Goal: Task Accomplishment & Management: Complete application form

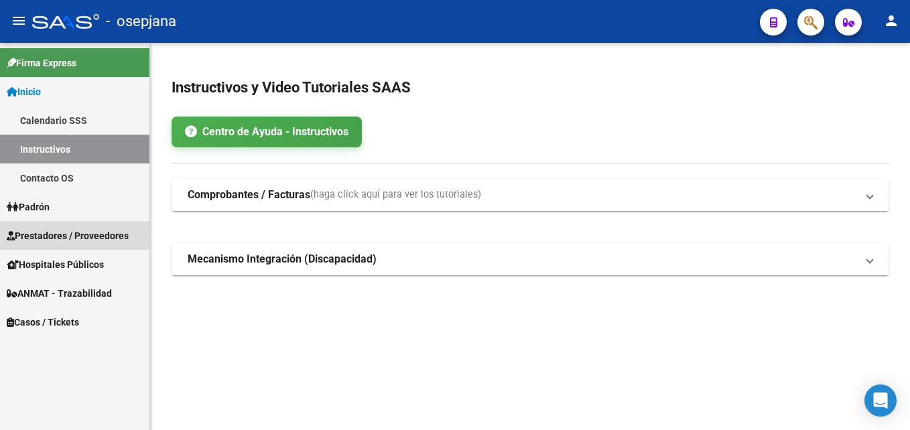
click at [63, 234] on span "Prestadores / Proveedores" at bounding box center [68, 236] width 122 height 15
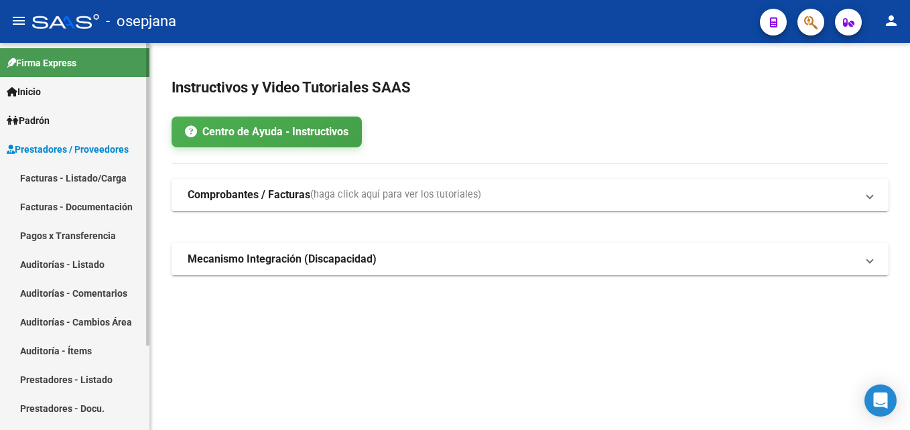
click at [95, 266] on link "Auditorías - Listado" at bounding box center [75, 264] width 150 height 29
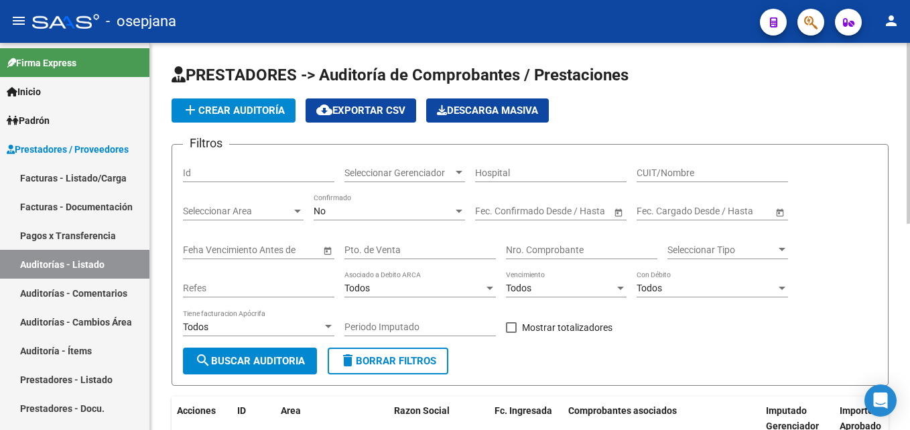
click at [396, 252] on input "Pto. de Venta" at bounding box center [421, 250] width 152 height 11
type input "2"
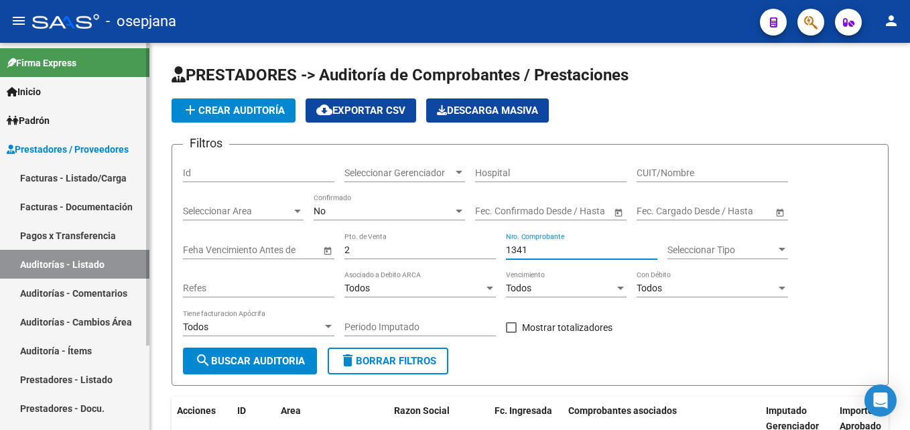
type input "1341"
click at [78, 170] on link "Facturas - Listado/Carga" at bounding box center [75, 178] width 150 height 29
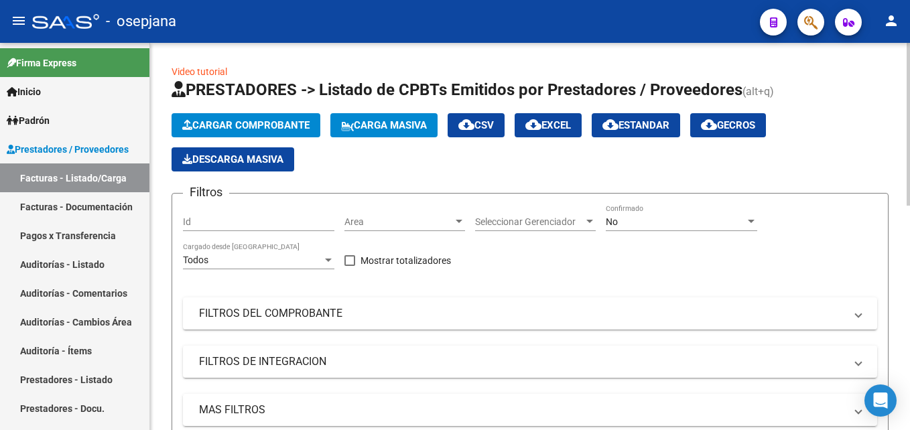
click at [343, 217] on div "Filtros Id Area Area Seleccionar Gerenciador Seleccionar Gerenciador No Confirm…" at bounding box center [530, 322] width 695 height 237
click at [412, 234] on div "Area Area" at bounding box center [405, 223] width 121 height 38
click at [414, 227] on span "Area" at bounding box center [399, 222] width 109 height 11
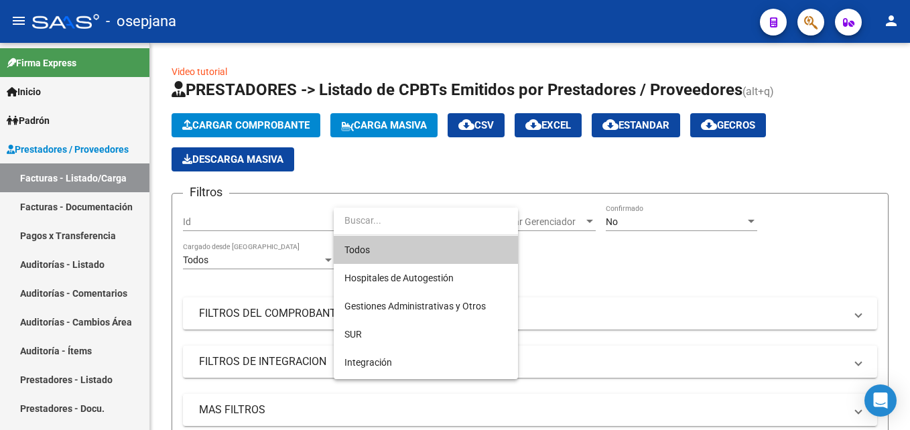
click at [419, 235] on div at bounding box center [426, 222] width 184 height 28
click at [467, 249] on span "Todos" at bounding box center [426, 250] width 163 height 28
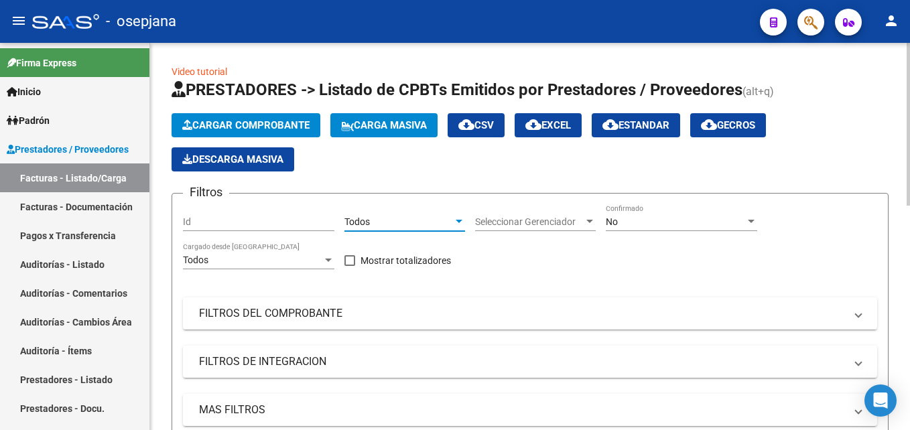
click at [518, 223] on span "Seleccionar Gerenciador" at bounding box center [529, 222] width 109 height 11
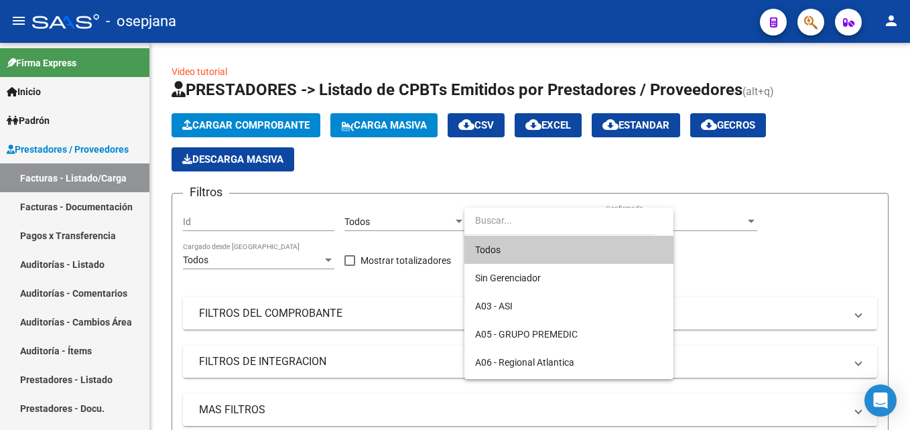
click at [521, 244] on span "Todos" at bounding box center [569, 250] width 188 height 28
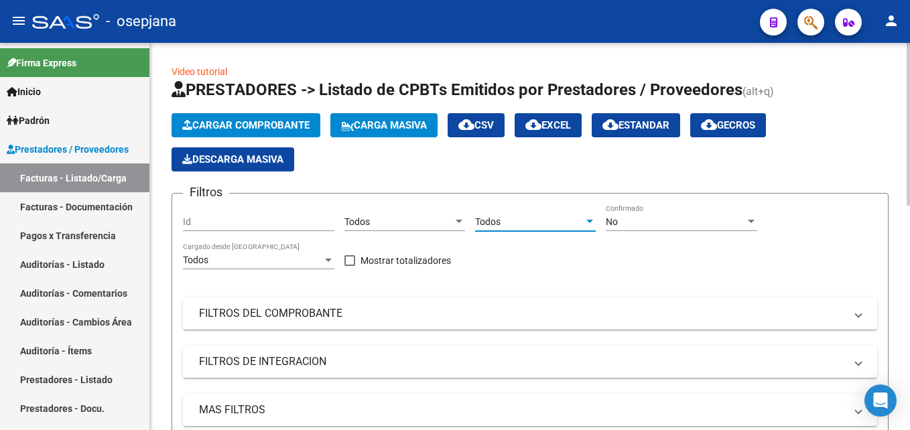
click at [593, 219] on div at bounding box center [590, 222] width 12 height 11
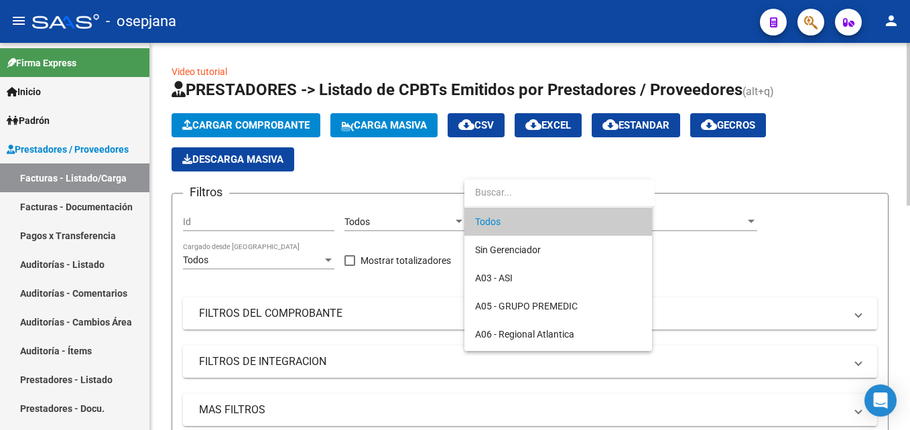
click at [649, 219] on mat-option "Todos" at bounding box center [559, 222] width 188 height 28
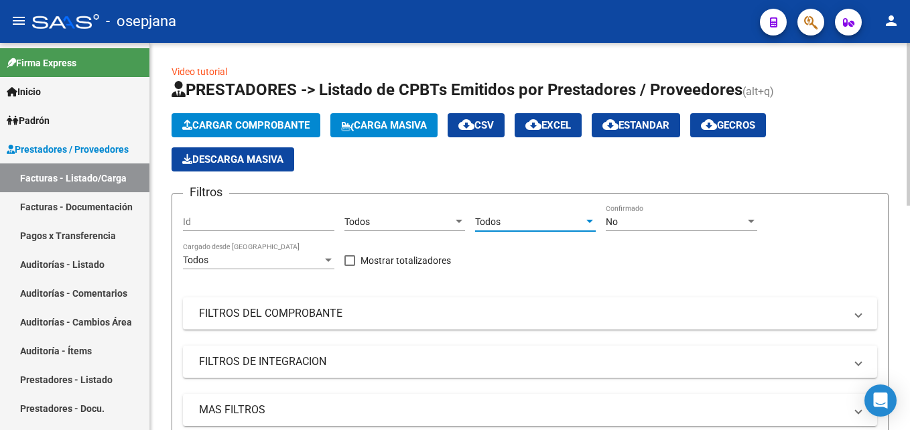
click at [649, 219] on div "No" at bounding box center [675, 222] width 139 height 11
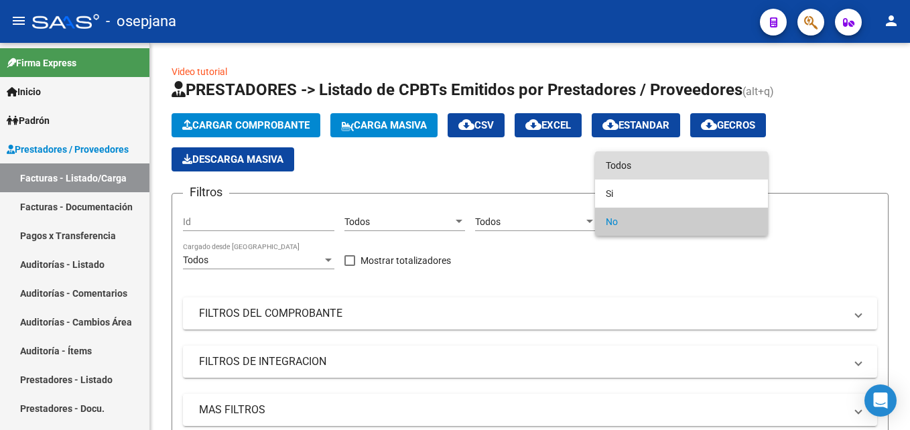
click at [637, 160] on span "Todos" at bounding box center [682, 166] width 152 height 28
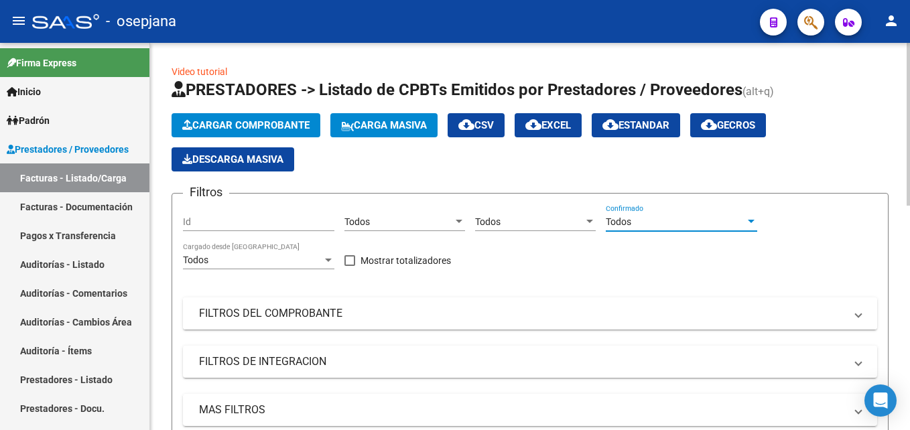
click at [336, 318] on mat-panel-title "FILTROS DEL COMPROBANTE" at bounding box center [522, 313] width 646 height 15
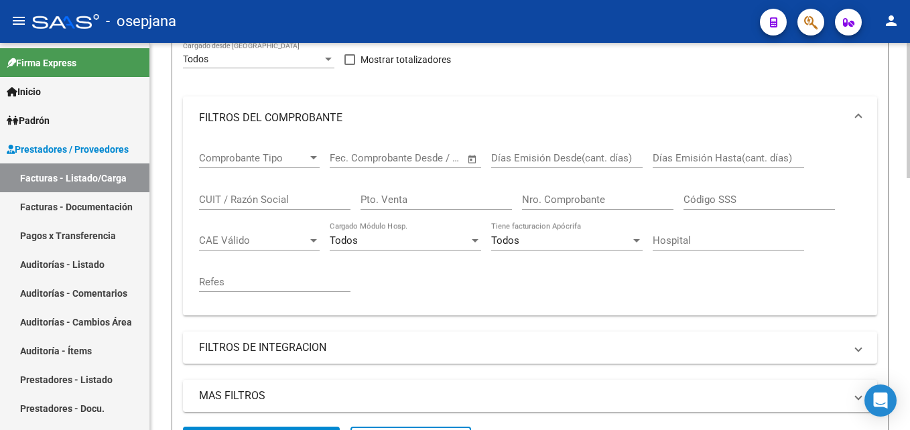
scroll to position [268, 0]
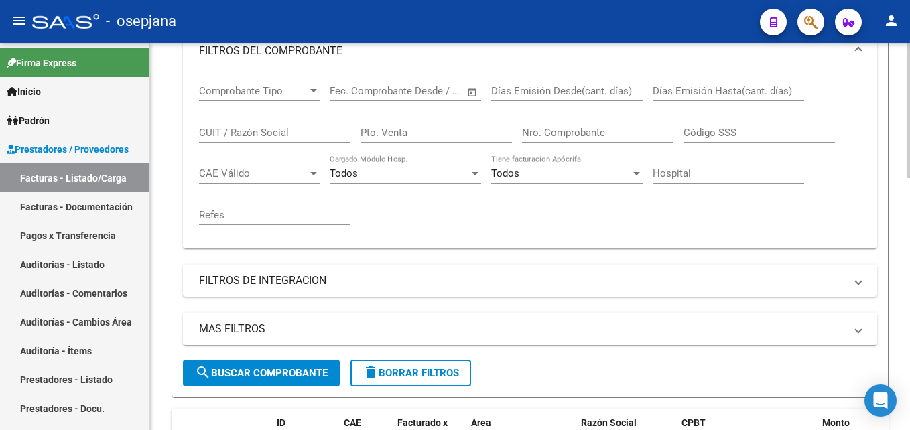
click at [396, 134] on input "Pto. Venta" at bounding box center [437, 133] width 152 height 12
type input "2"
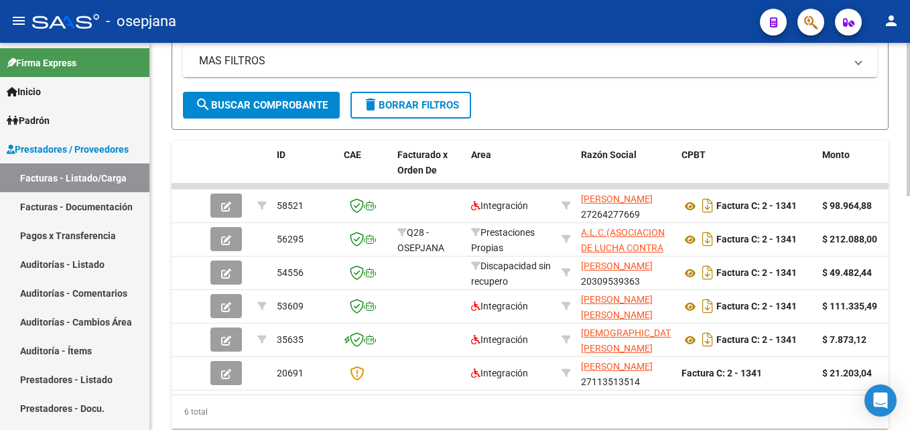
scroll to position [589, 0]
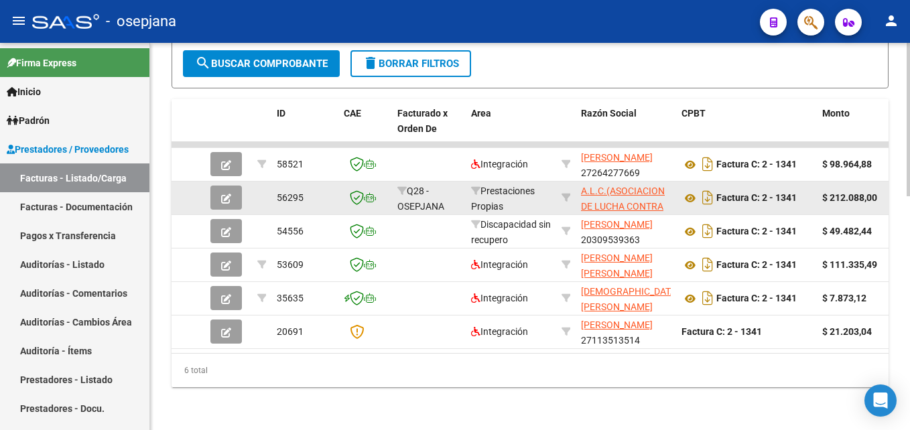
type input "1341"
click at [221, 194] on icon "button" at bounding box center [226, 199] width 10 height 10
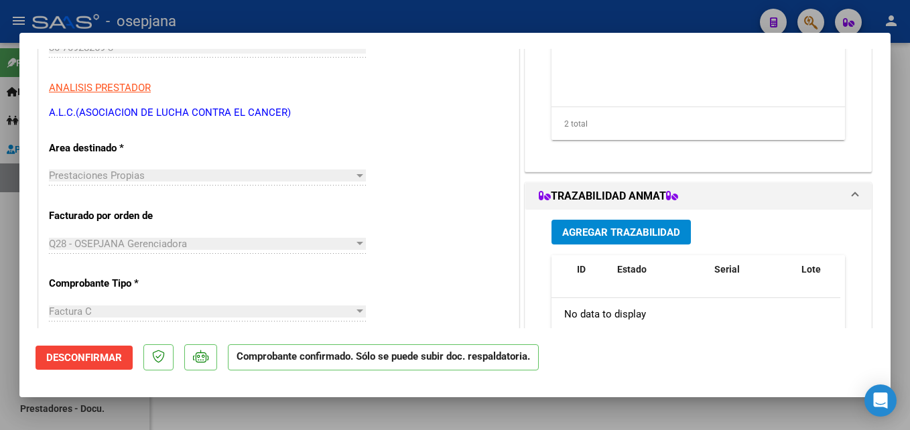
scroll to position [0, 0]
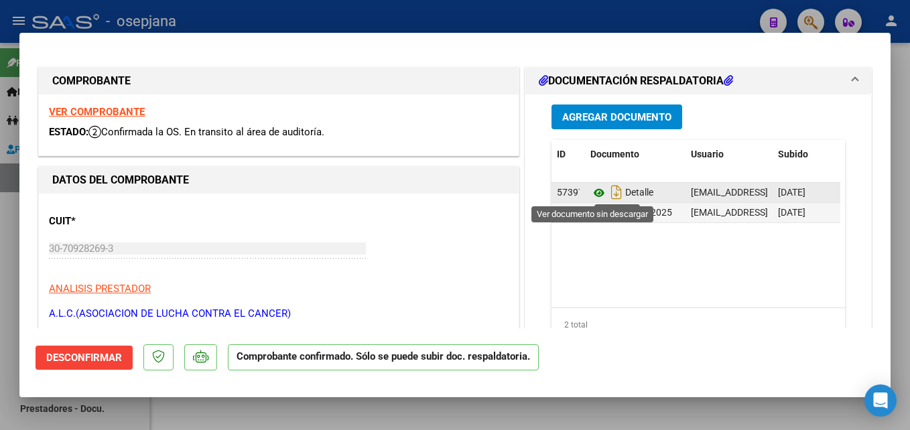
click at [594, 194] on icon at bounding box center [599, 193] width 17 height 16
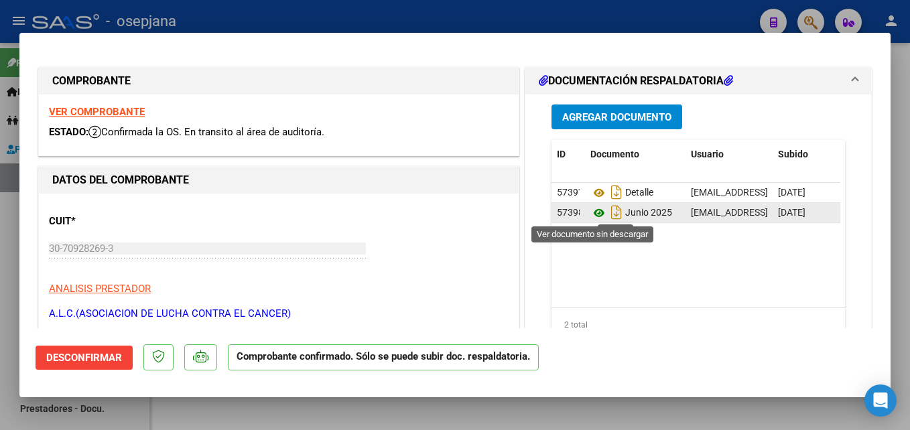
click at [595, 212] on icon at bounding box center [599, 213] width 17 height 16
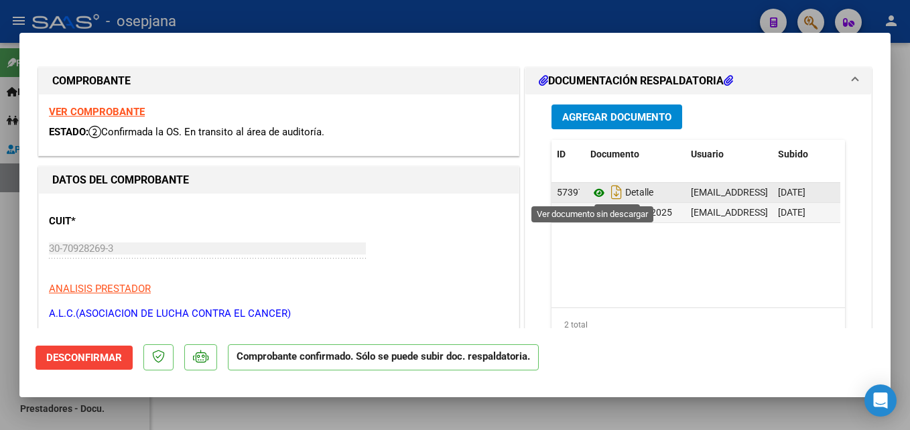
click at [593, 190] on icon at bounding box center [599, 193] width 17 height 16
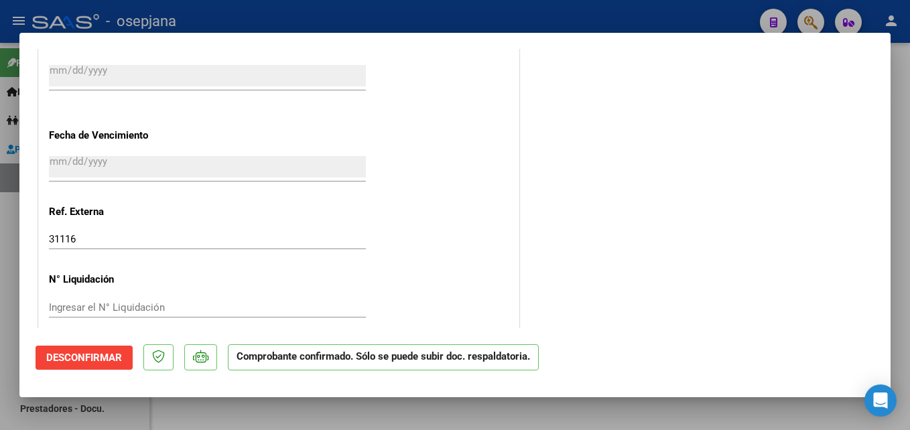
scroll to position [886, 0]
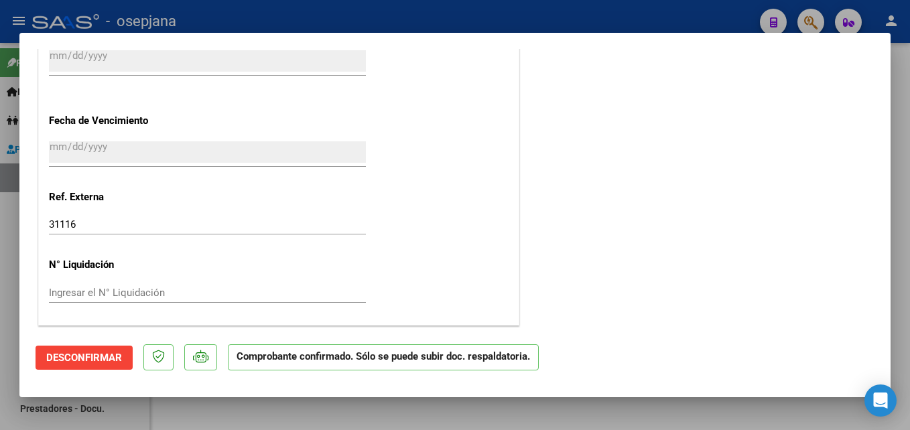
click at [644, 25] on div at bounding box center [455, 215] width 910 height 430
type input "$ 0,00"
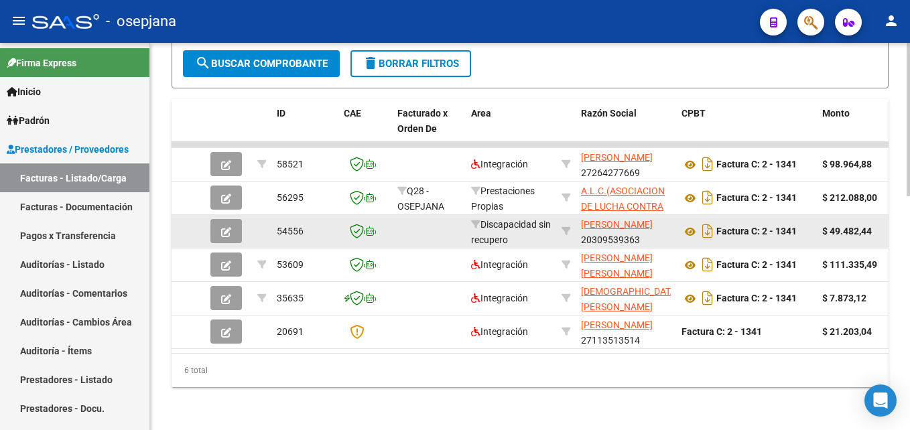
scroll to position [589, 0]
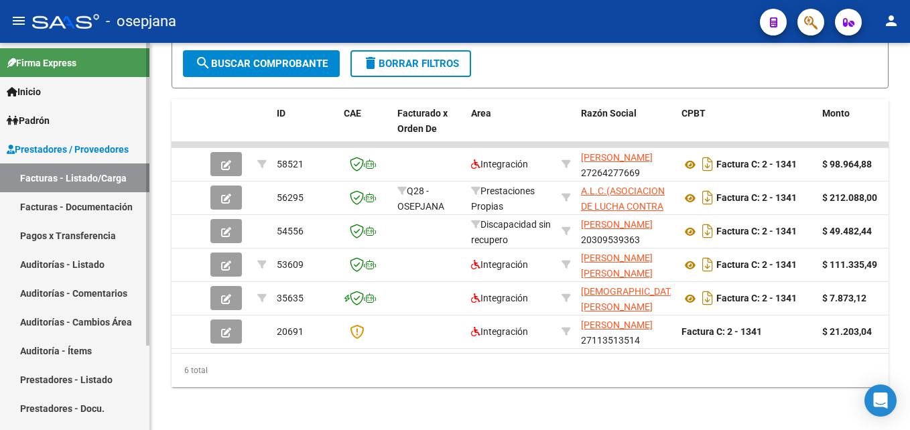
drag, startPoint x: 85, startPoint y: 262, endPoint x: 125, endPoint y: 246, distance: 42.7
click at [85, 262] on link "Auditorías - Listado" at bounding box center [75, 264] width 150 height 29
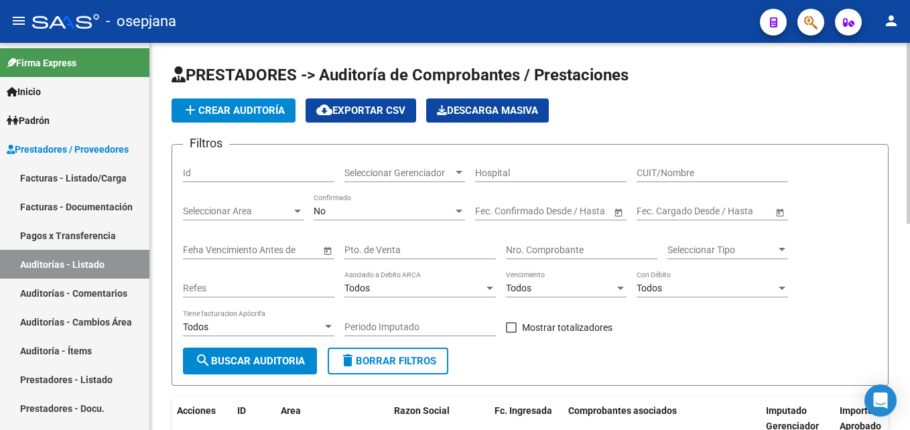
click at [230, 112] on span "add Crear Auditoría" at bounding box center [233, 111] width 103 height 12
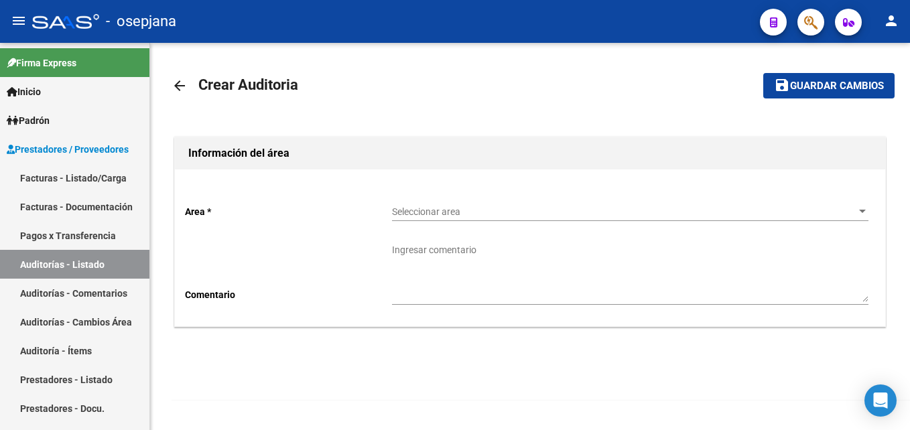
click at [447, 215] on span "Seleccionar area" at bounding box center [624, 211] width 465 height 11
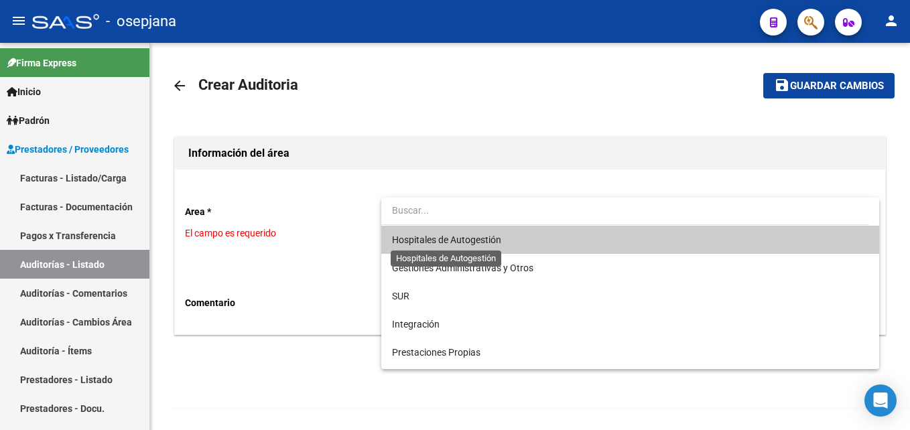
click at [446, 242] on span "Hospitales de Autogestión" at bounding box center [446, 240] width 109 height 11
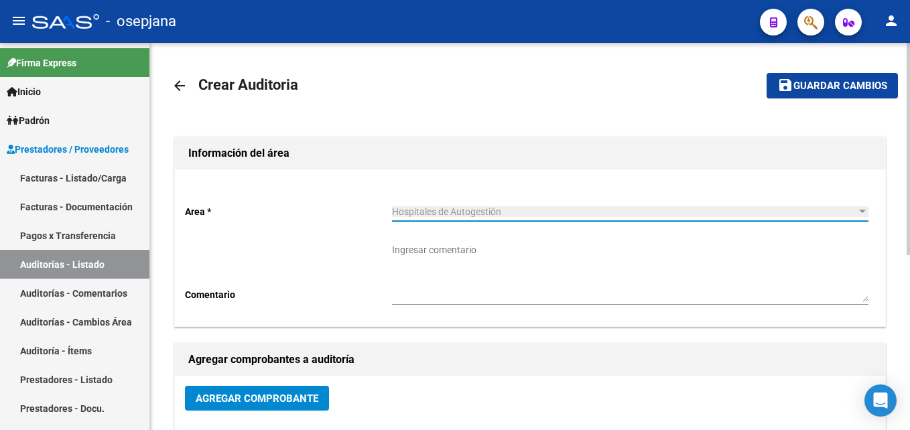
click at [284, 408] on button "Agregar Comprobante" at bounding box center [257, 398] width 144 height 25
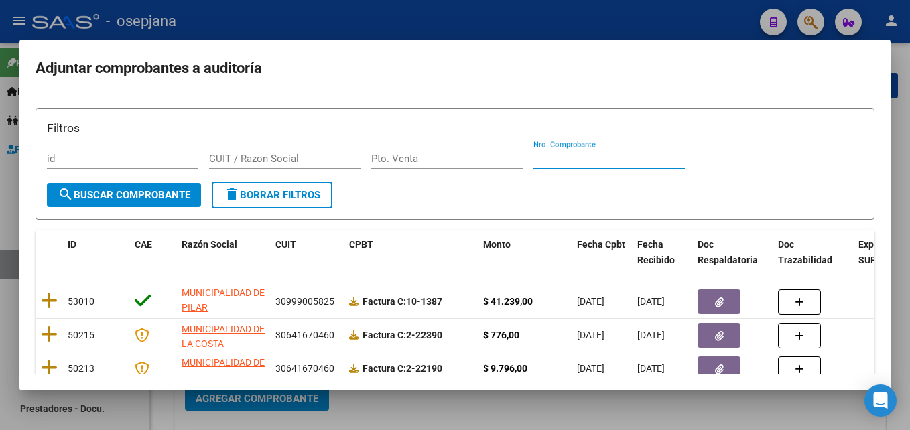
click at [599, 156] on input "Nro. Comprobante" at bounding box center [610, 159] width 152 height 12
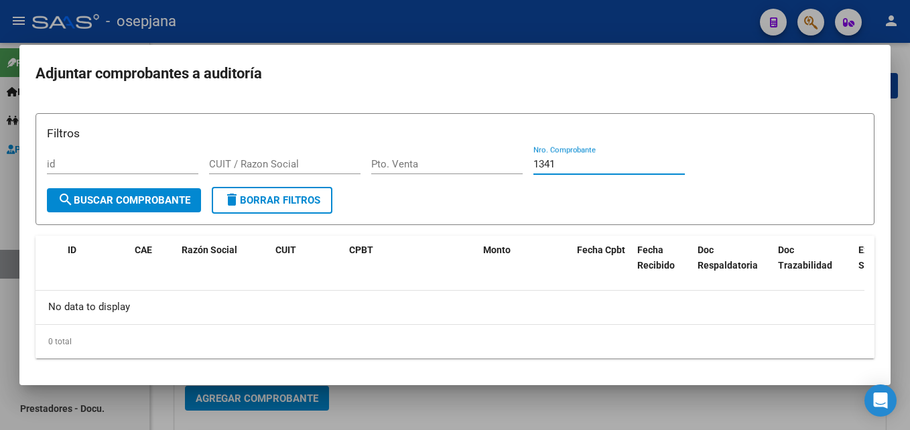
type input "1341"
click at [438, 168] on input "Pto. Venta" at bounding box center [447, 164] width 152 height 12
type input "2"
click at [483, 26] on div at bounding box center [455, 215] width 910 height 430
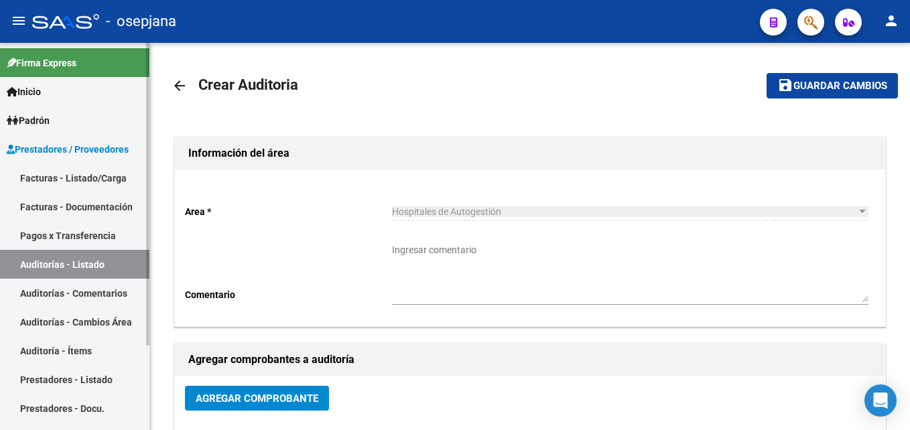
click at [92, 173] on link "Facturas - Listado/Carga" at bounding box center [75, 178] width 150 height 29
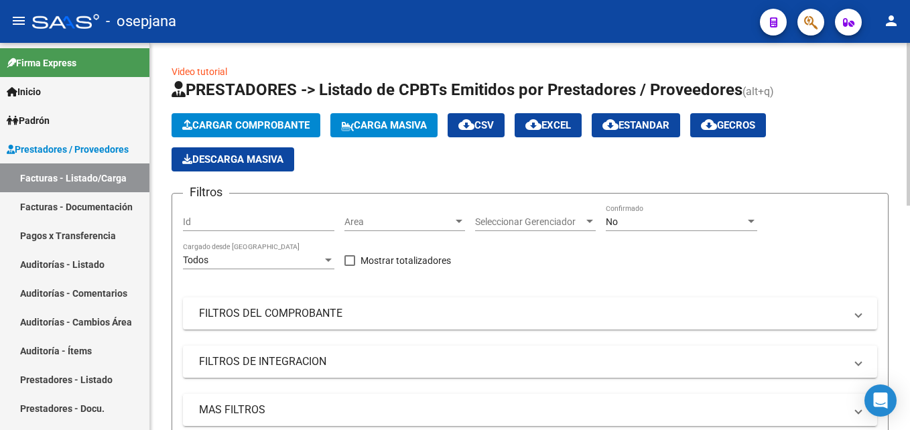
click at [405, 225] on span "Area" at bounding box center [399, 222] width 109 height 11
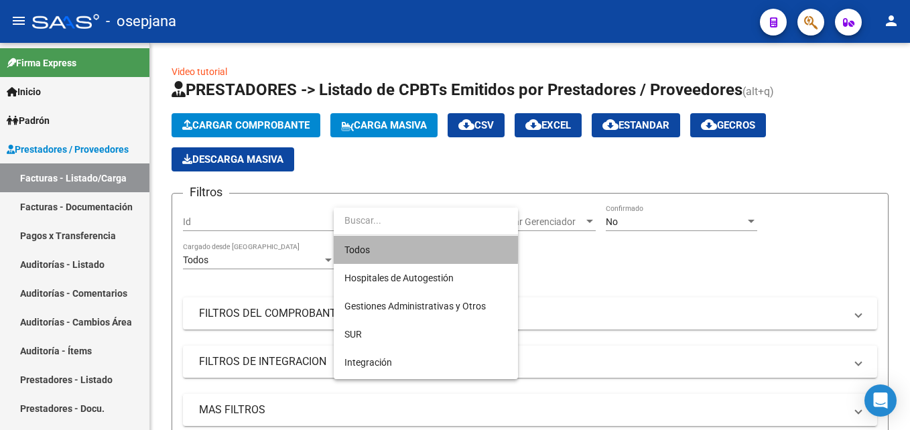
click at [410, 245] on span "Todos" at bounding box center [426, 250] width 163 height 28
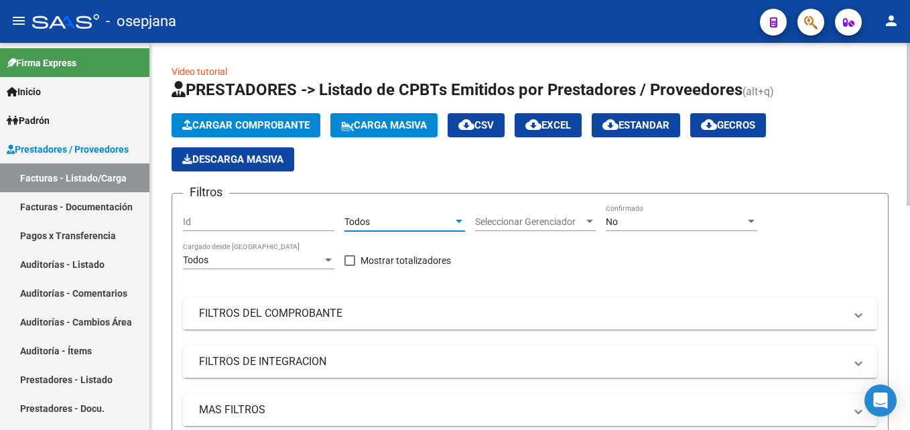
click at [516, 217] on span "Seleccionar Gerenciador" at bounding box center [529, 222] width 109 height 11
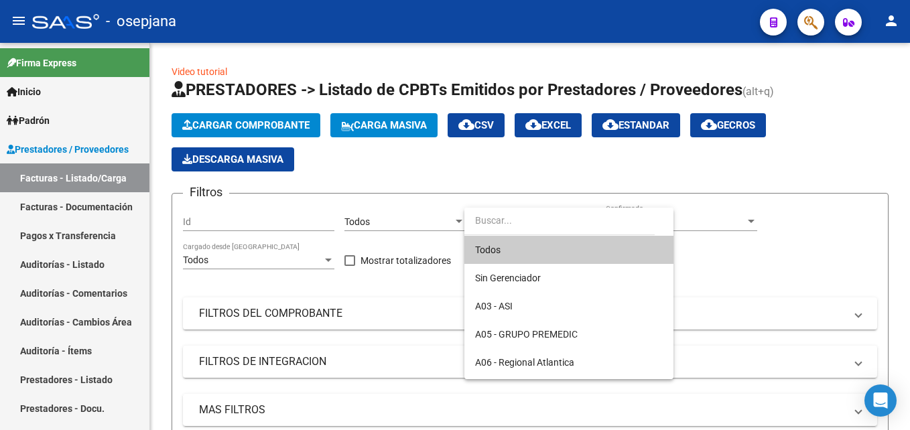
click at [505, 240] on span "Todos" at bounding box center [569, 250] width 188 height 28
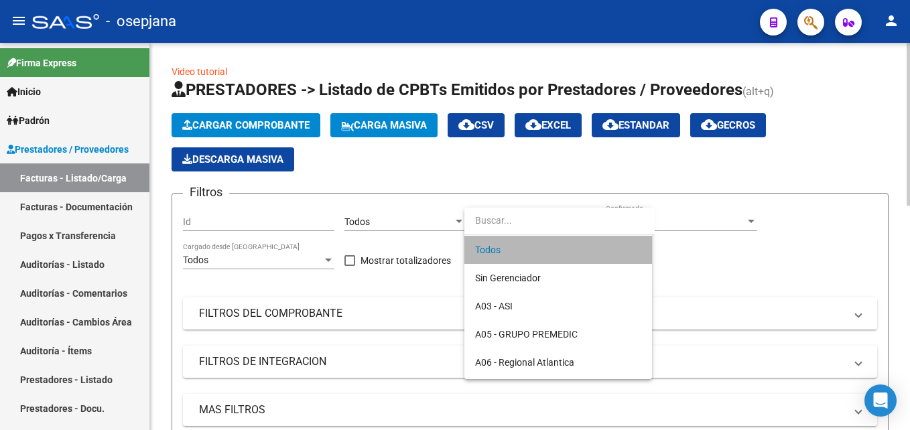
click at [564, 231] on div "Todos Seleccionar Gerenciador" at bounding box center [535, 217] width 121 height 27
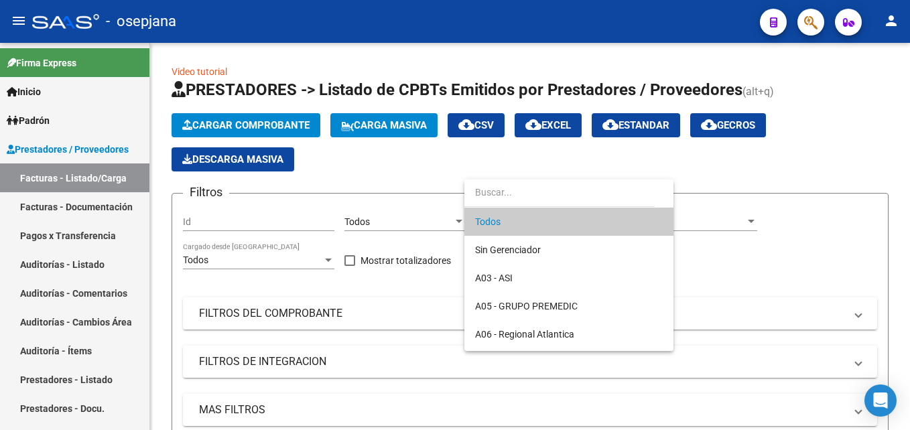
click at [719, 223] on div at bounding box center [455, 215] width 910 height 430
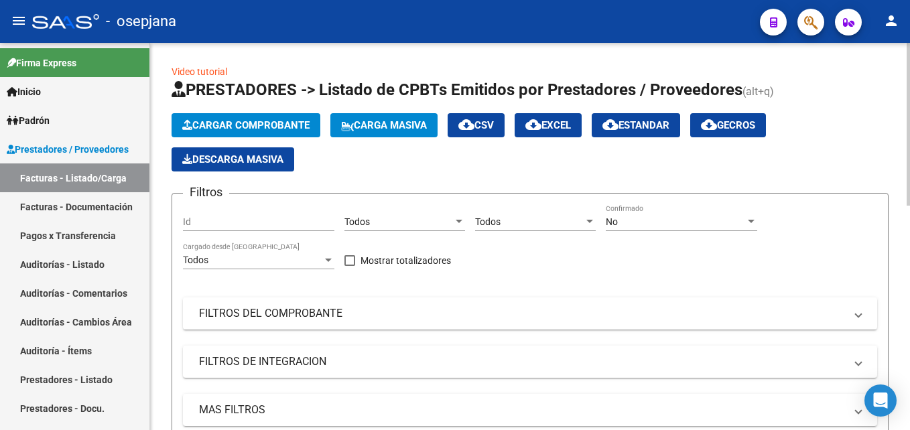
click at [701, 223] on div "No" at bounding box center [675, 222] width 139 height 11
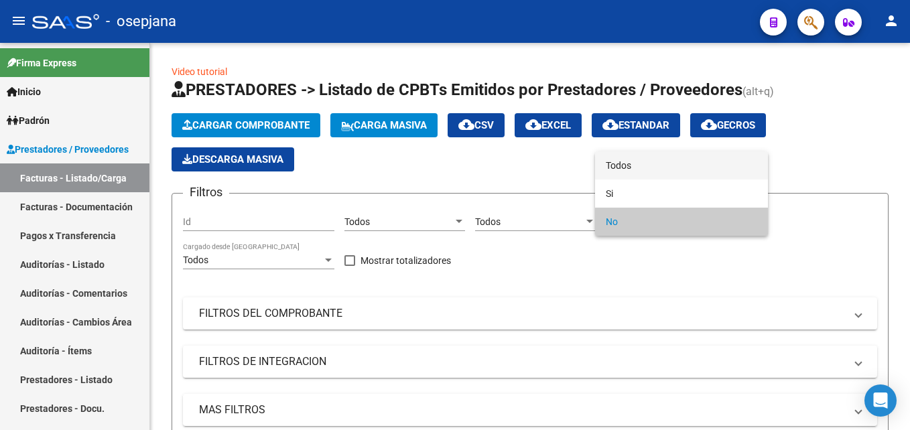
click at [652, 166] on span "Todos" at bounding box center [682, 166] width 152 height 28
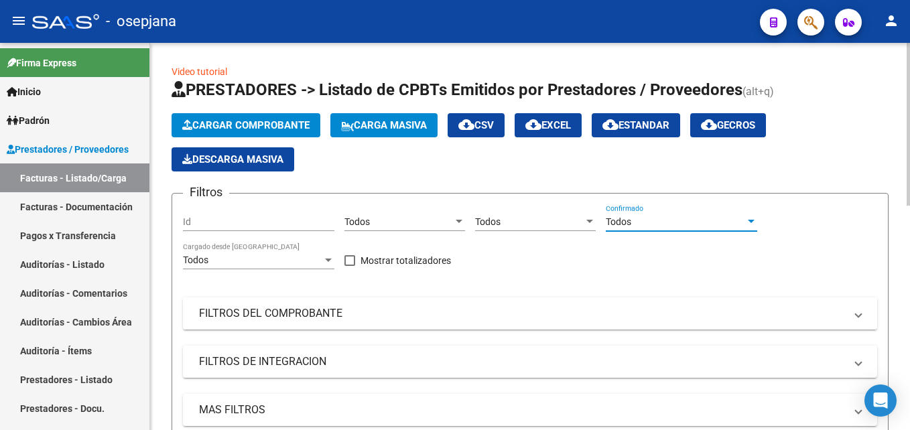
click at [373, 306] on mat-panel-title "FILTROS DEL COMPROBANTE" at bounding box center [522, 313] width 646 height 15
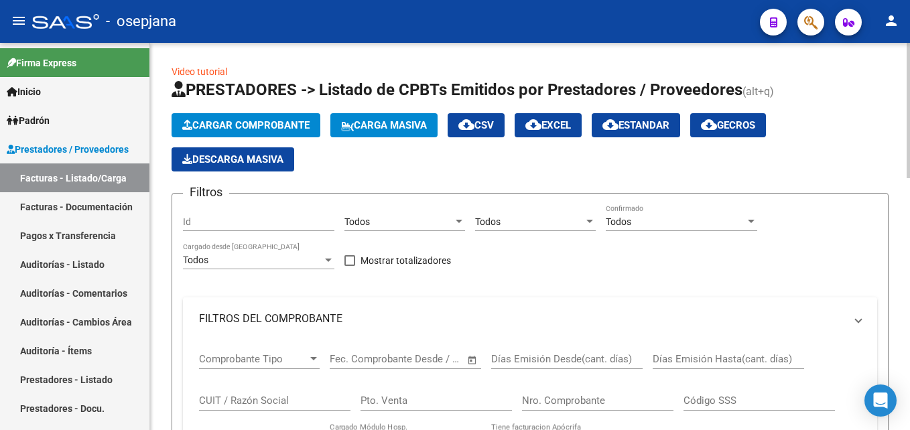
scroll to position [134, 0]
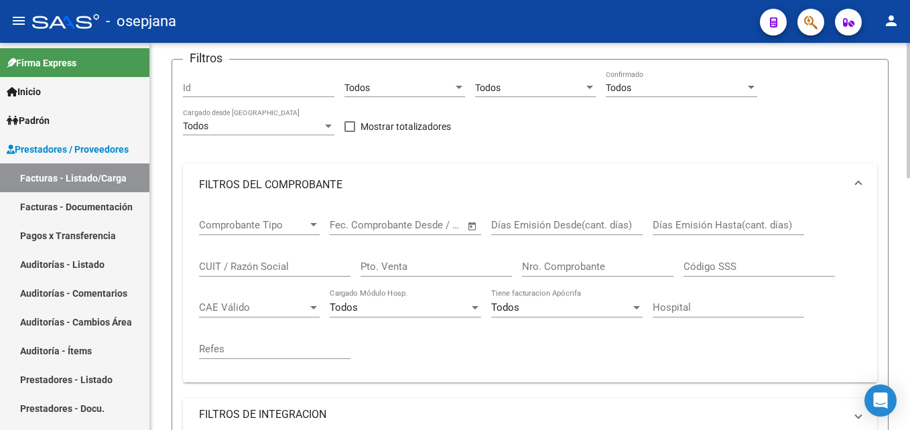
click at [440, 269] on input "Pto. Venta" at bounding box center [437, 267] width 152 height 12
type input "5"
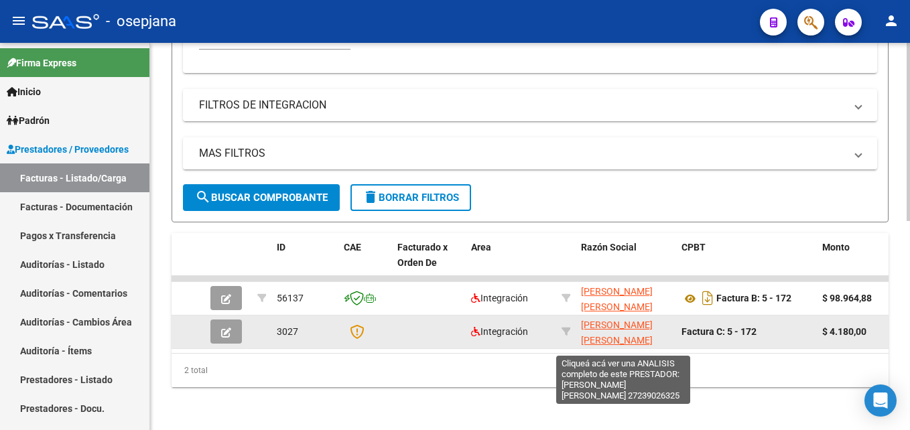
scroll to position [33, 0]
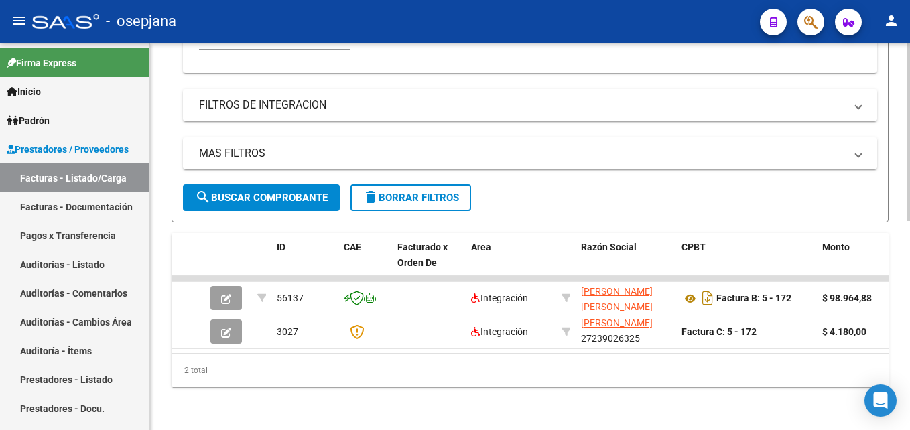
type input "172"
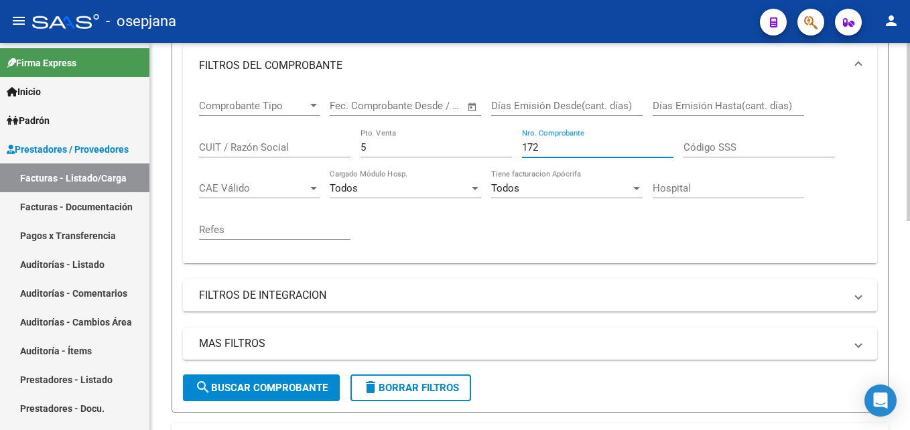
scroll to position [0, 0]
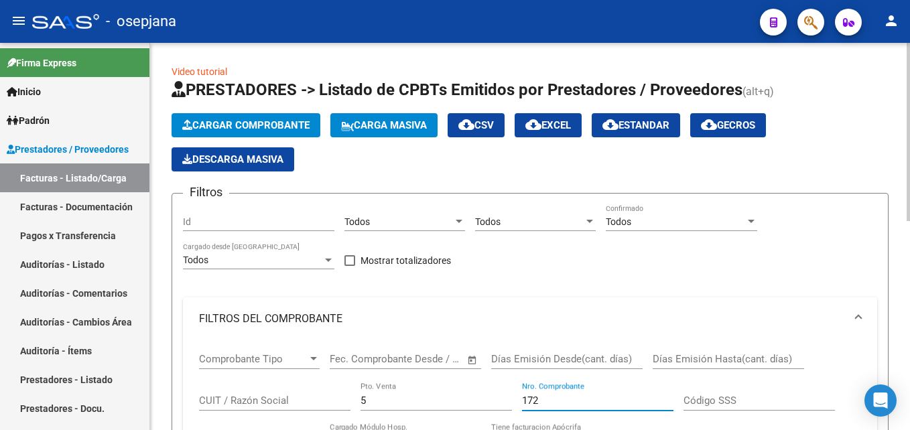
click at [277, 125] on span "Cargar Comprobante" at bounding box center [245, 125] width 127 height 12
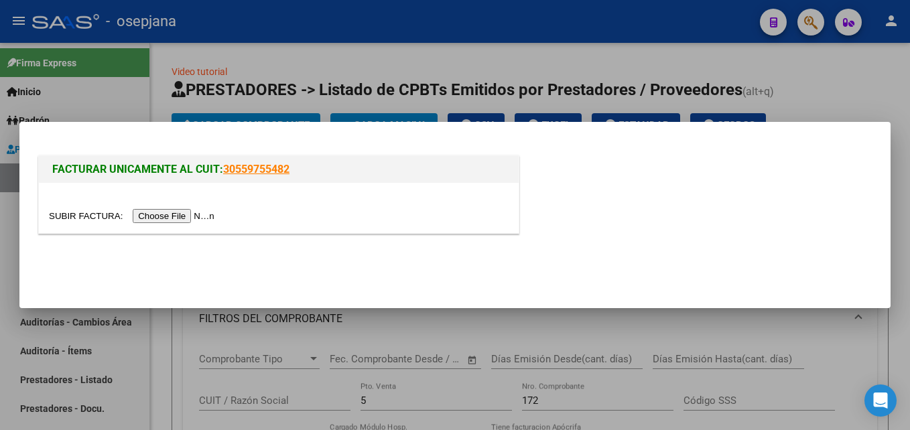
click at [162, 220] on input "file" at bounding box center [134, 216] width 170 height 14
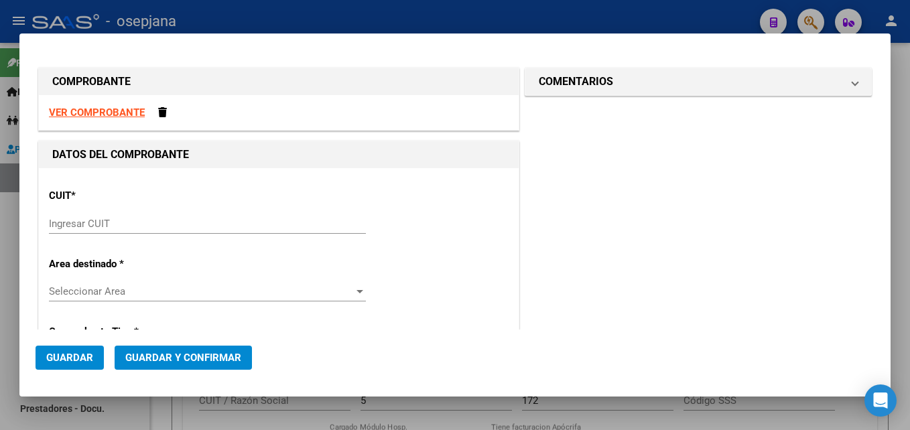
click at [86, 107] on strong "VER COMPROBANTE" at bounding box center [97, 113] width 96 height 12
click at [165, 221] on input "Ingresar CUIT" at bounding box center [207, 224] width 317 height 12
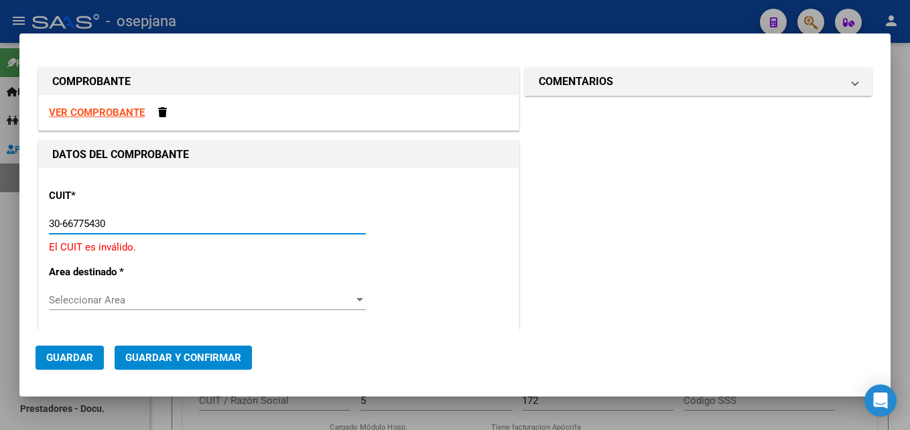
type input "30-66775430-1"
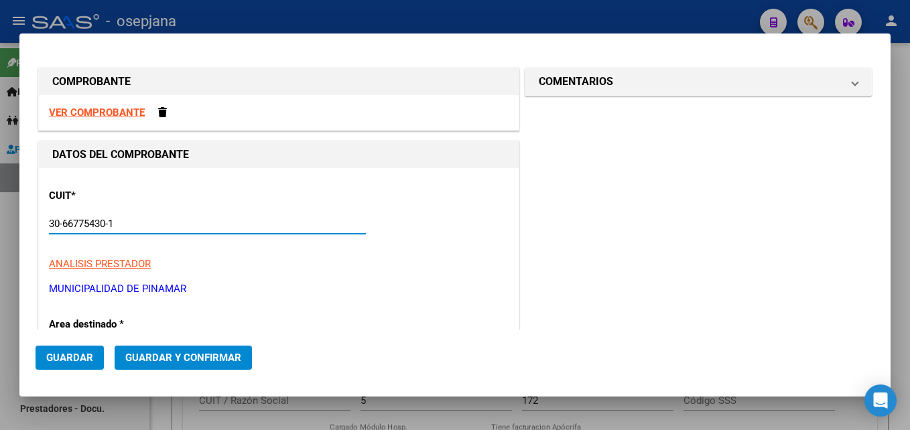
type input "5"
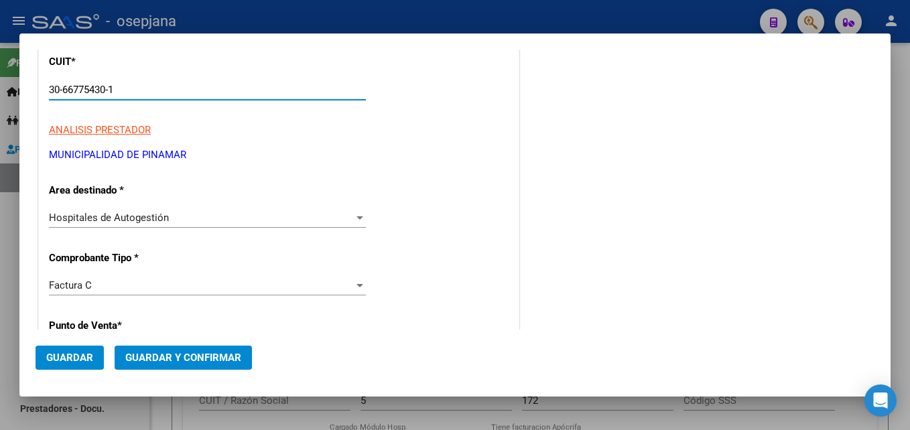
scroll to position [268, 0]
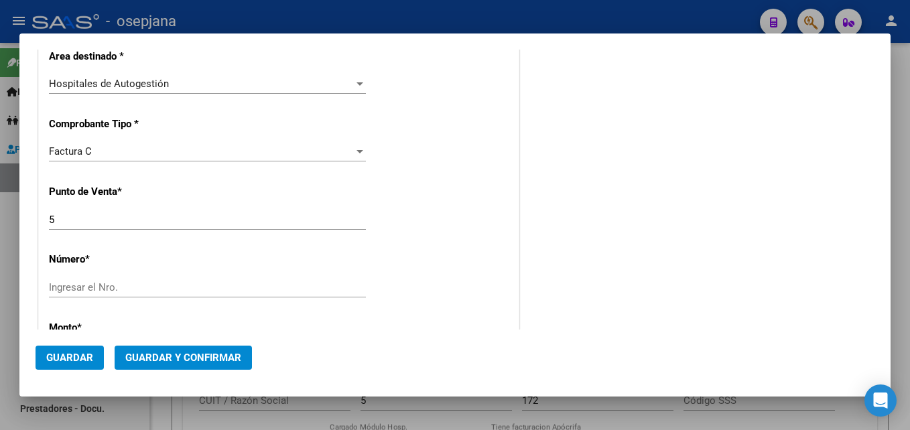
type input "30-66775430-1"
click at [129, 286] on input "Ingresar el Nro." at bounding box center [207, 288] width 317 height 12
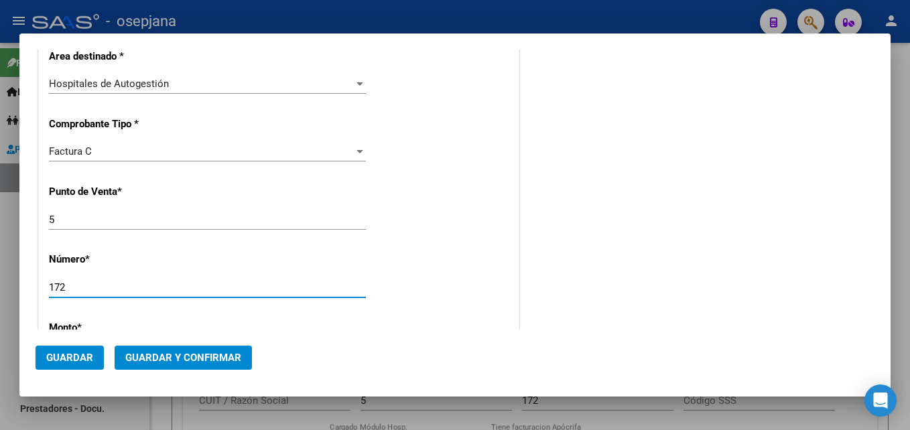
type input "172"
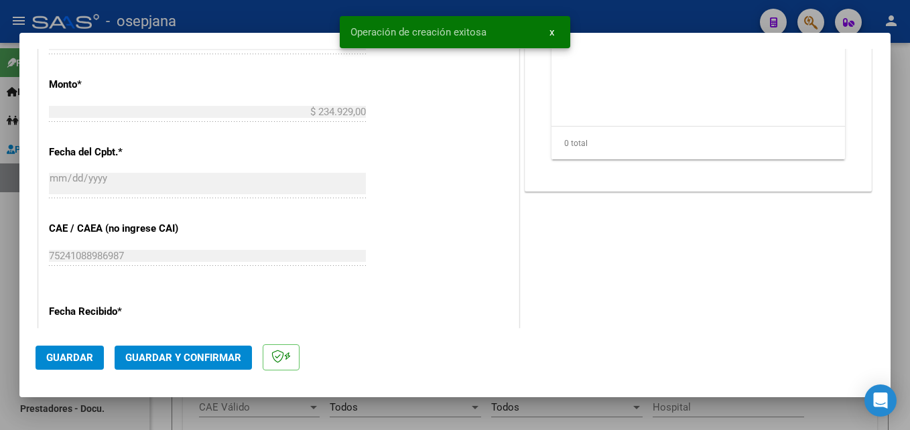
scroll to position [670, 0]
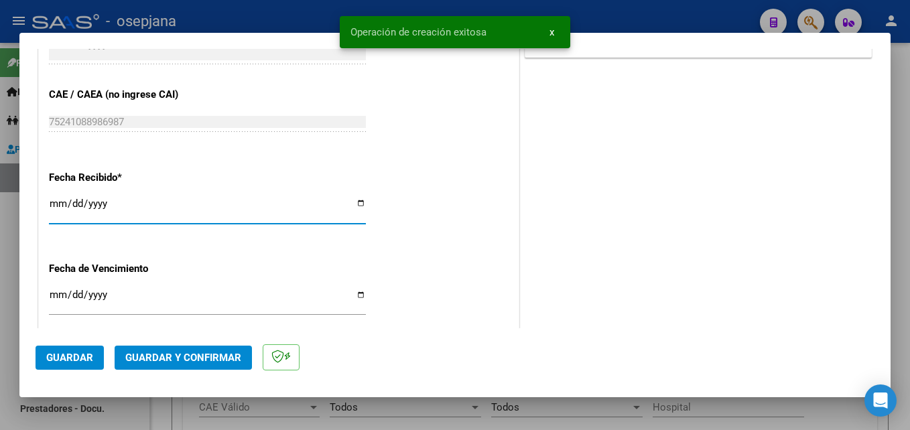
click at [54, 204] on input "[DATE]" at bounding box center [207, 208] width 317 height 21
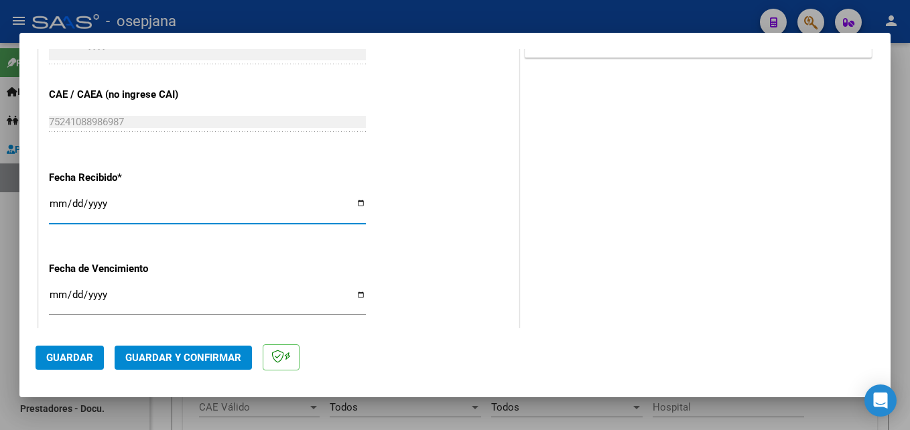
type input "[DATE]"
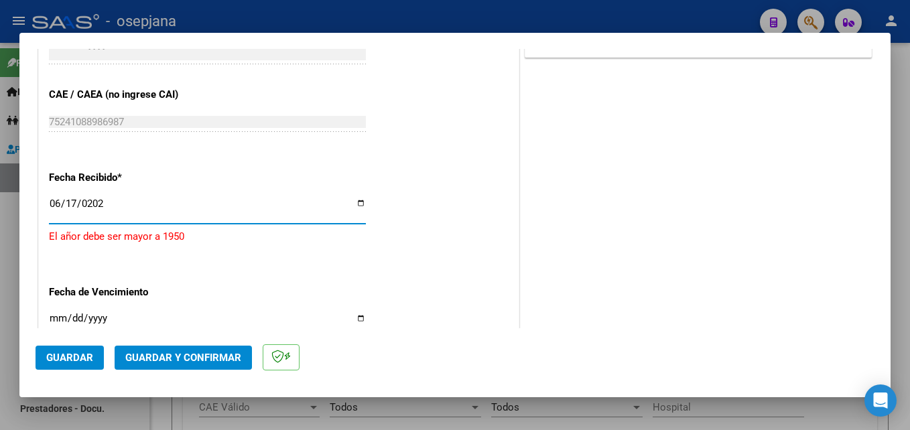
type input "[DATE]"
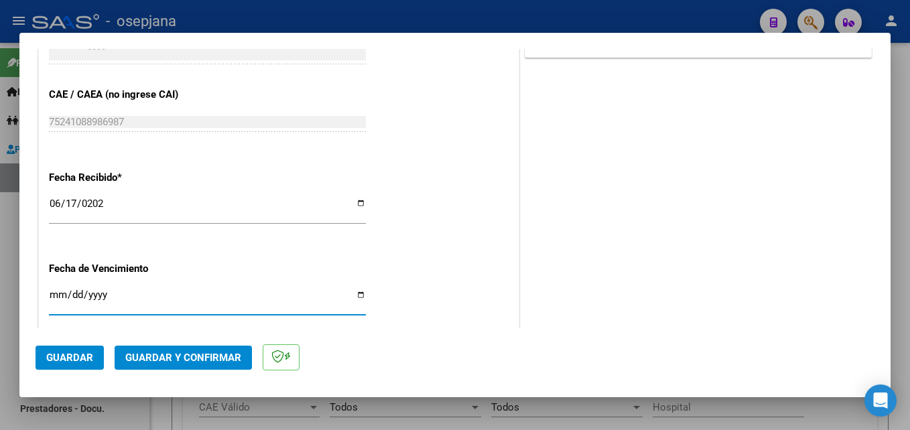
click at [59, 298] on input "Ingresar la fecha" at bounding box center [207, 300] width 317 height 21
type input "[DATE]"
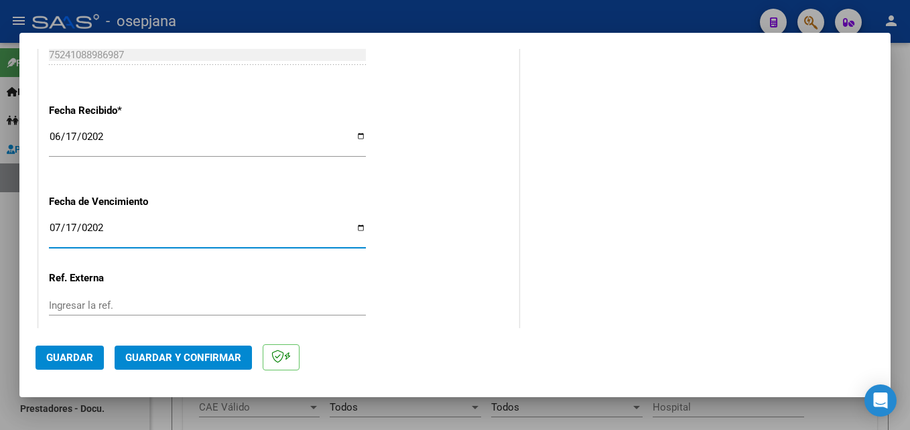
click at [129, 301] on input "Ingresar la ref." at bounding box center [207, 306] width 317 height 12
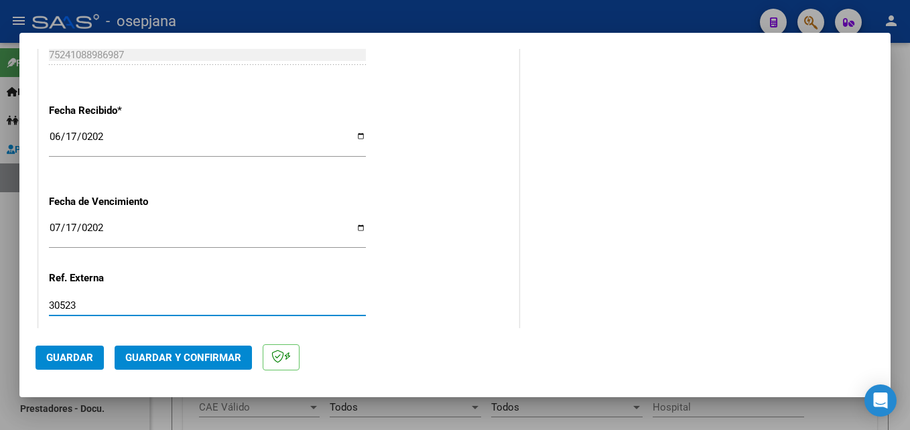
scroll to position [805, 0]
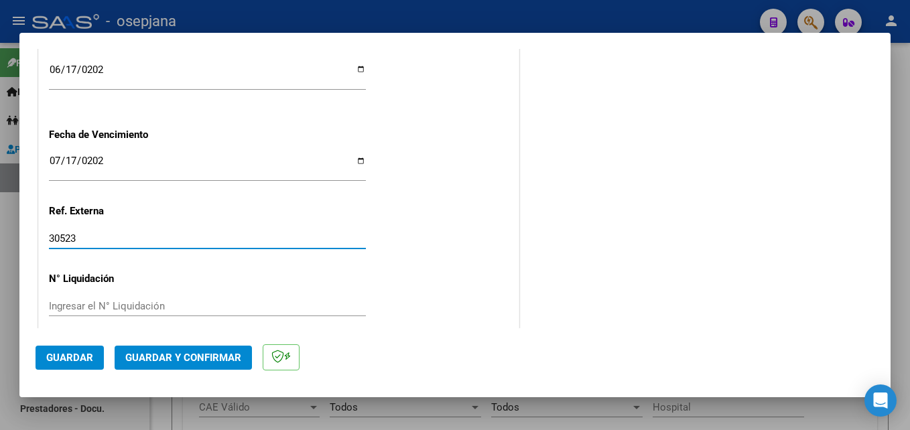
type input "30523"
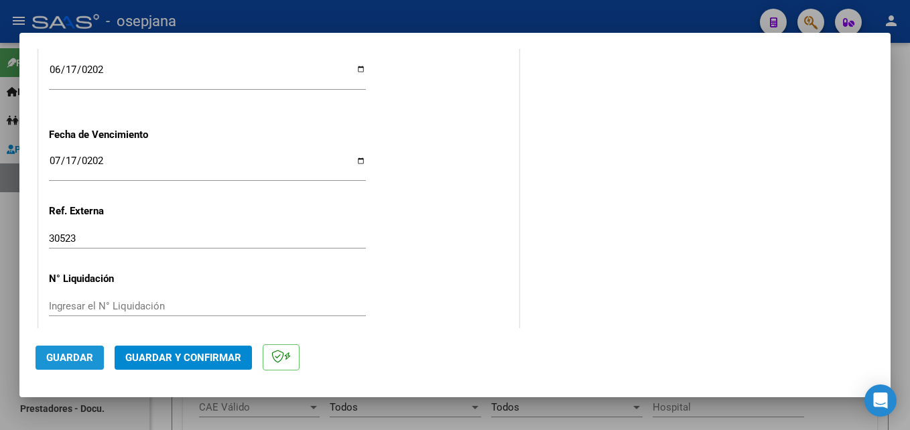
click at [88, 346] on button "Guardar" at bounding box center [70, 358] width 68 height 24
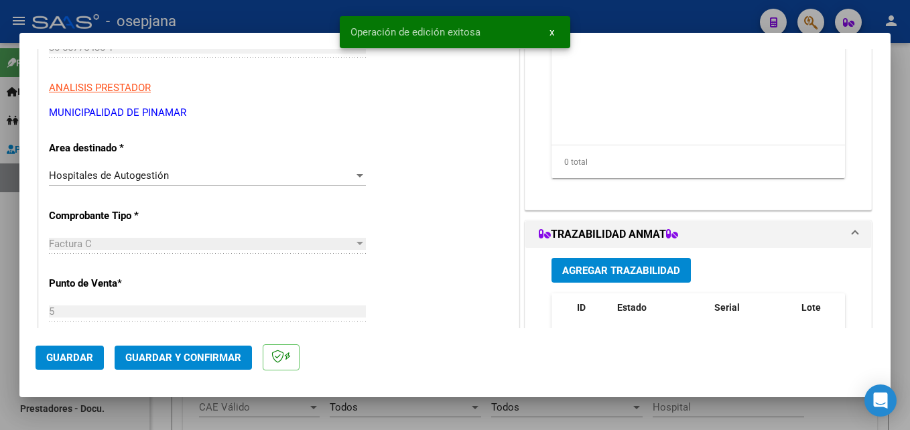
scroll to position [0, 0]
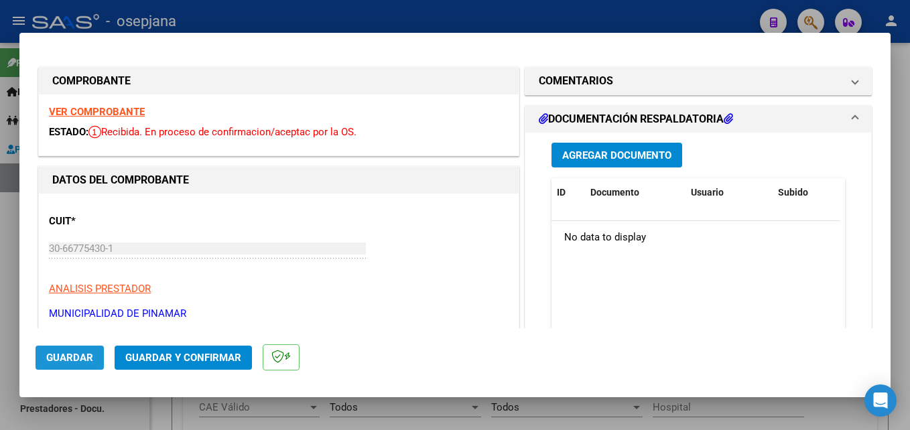
click at [78, 361] on span "Guardar" at bounding box center [69, 358] width 47 height 12
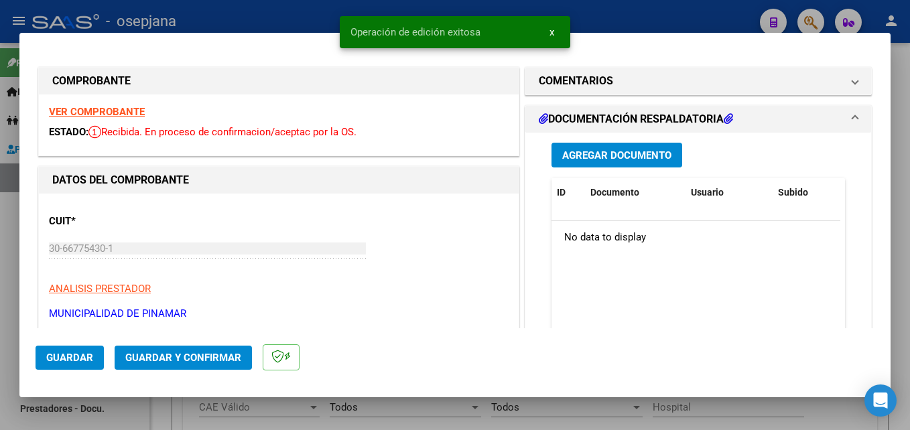
click at [229, 355] on span "Guardar y Confirmar" at bounding box center [183, 358] width 116 height 12
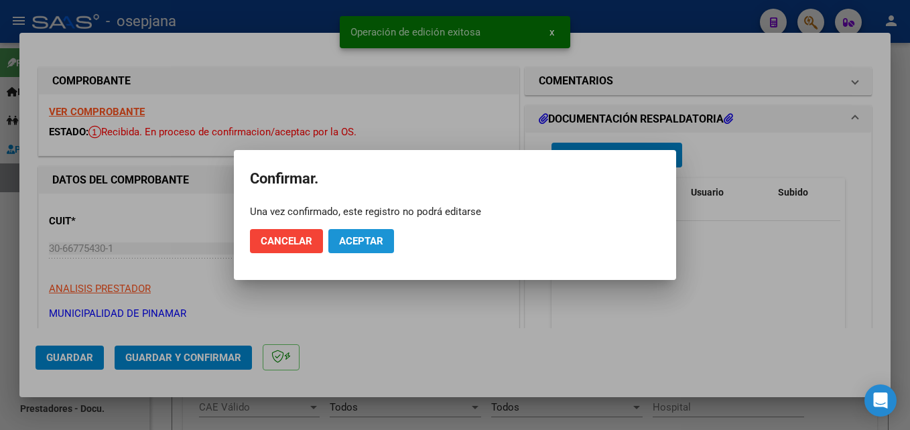
click at [377, 242] on span "Aceptar" at bounding box center [361, 241] width 44 height 12
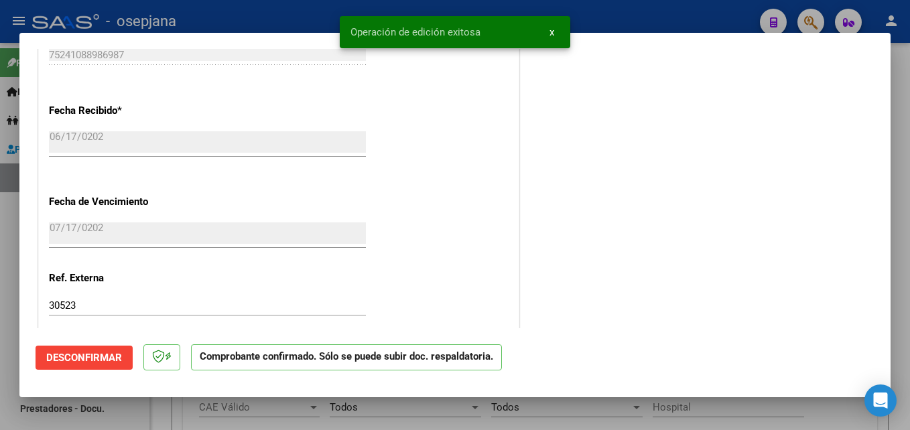
scroll to position [819, 0]
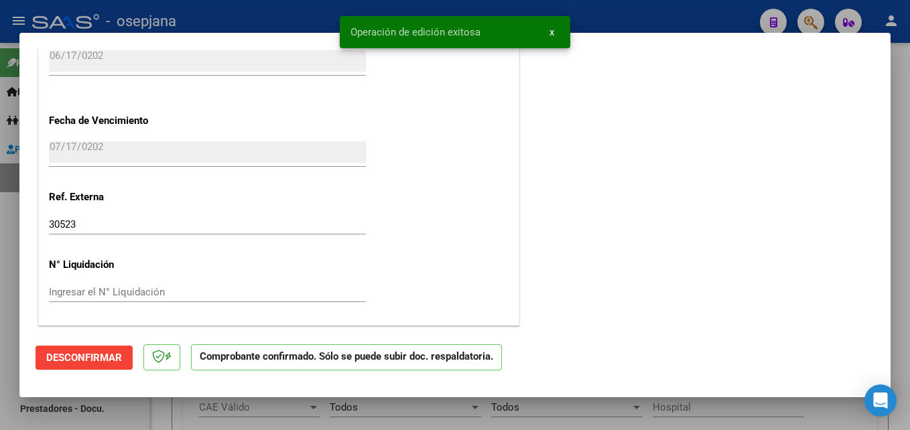
click at [650, 9] on div at bounding box center [455, 215] width 910 height 430
type input "$ 0,00"
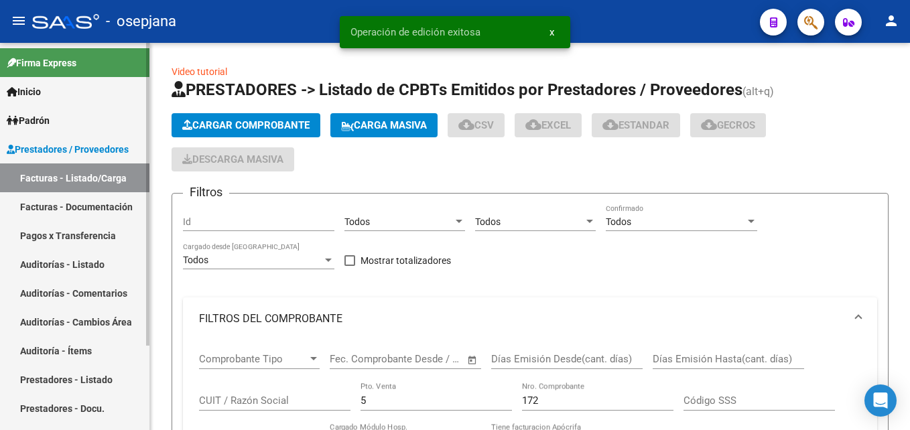
scroll to position [17, 0]
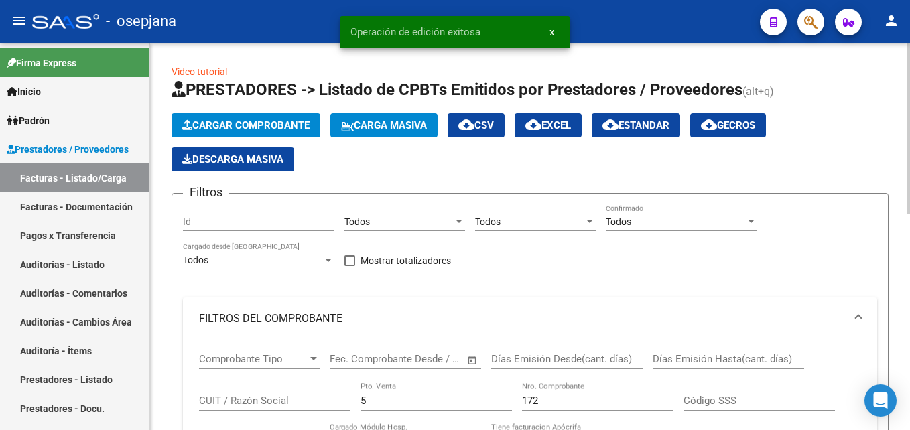
drag, startPoint x: 60, startPoint y: 261, endPoint x: 171, endPoint y: 216, distance: 119.6
click at [60, 261] on link "Auditorías - Listado" at bounding box center [75, 264] width 150 height 29
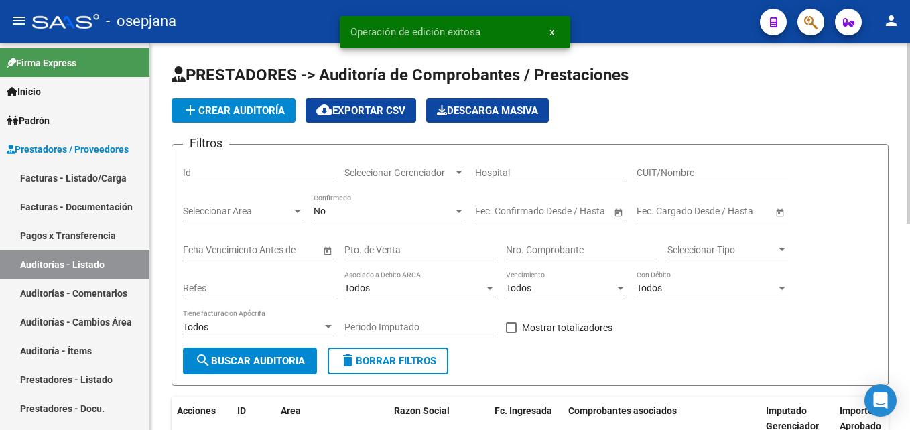
click at [284, 117] on button "add Crear Auditoría" at bounding box center [234, 111] width 124 height 24
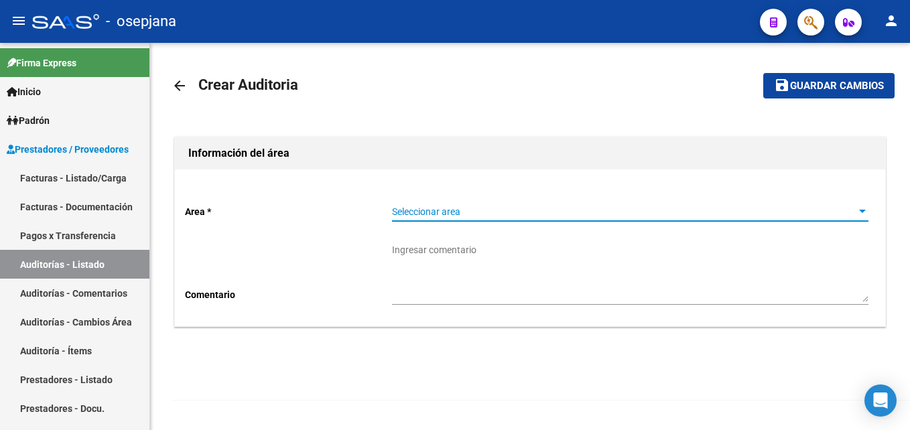
click at [426, 211] on span "Seleccionar area" at bounding box center [624, 211] width 465 height 11
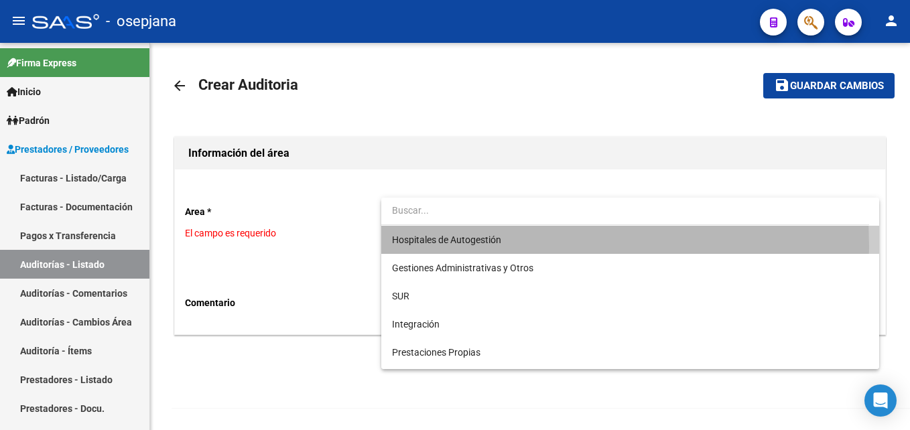
click at [417, 247] on span "Hospitales de Autogestión" at bounding box center [630, 240] width 477 height 28
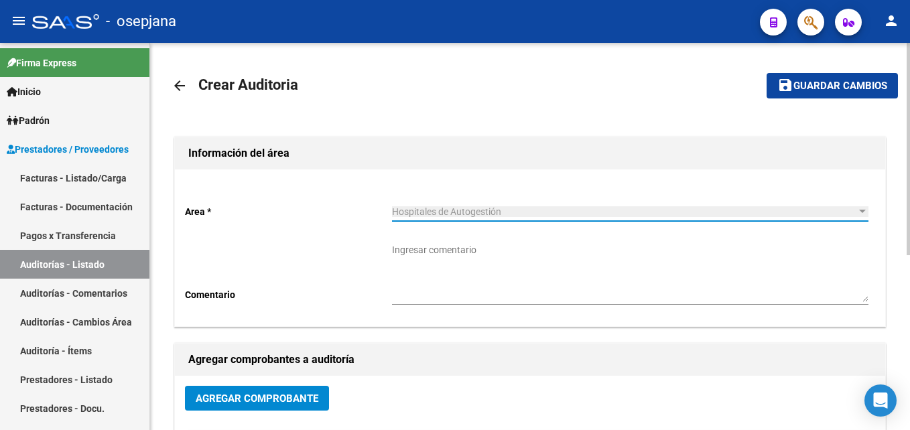
click at [252, 388] on button "Agregar Comprobante" at bounding box center [257, 398] width 144 height 25
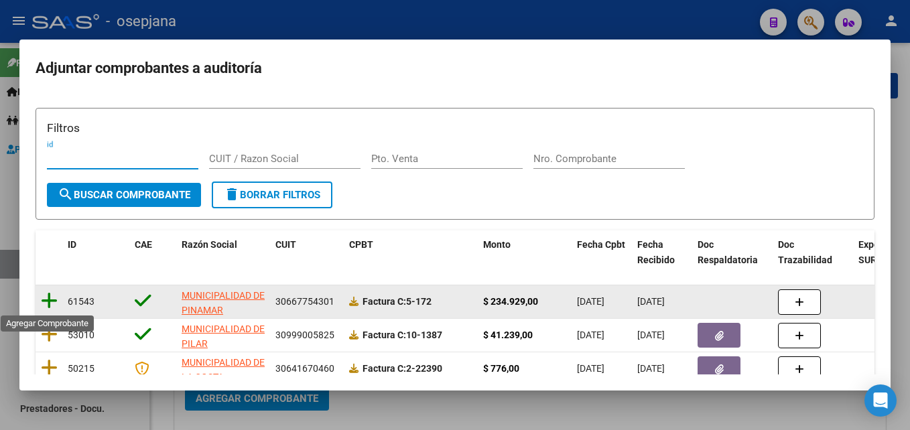
click at [44, 299] on icon at bounding box center [49, 301] width 17 height 19
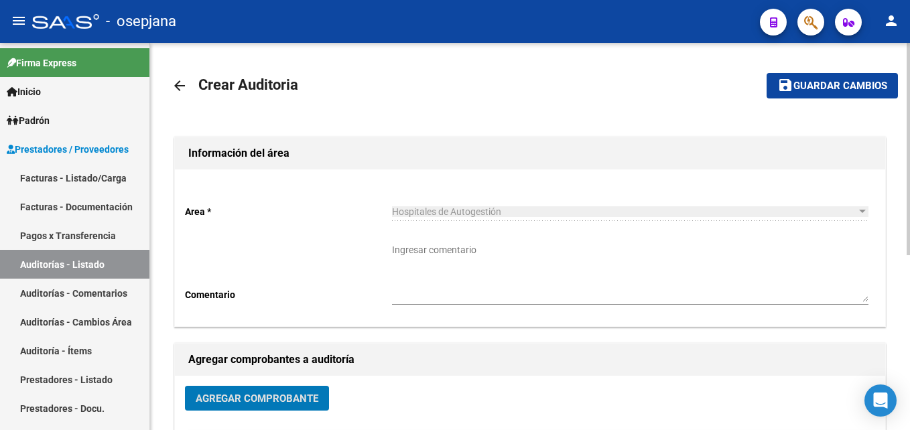
click at [848, 86] on span "Guardar cambios" at bounding box center [841, 86] width 94 height 12
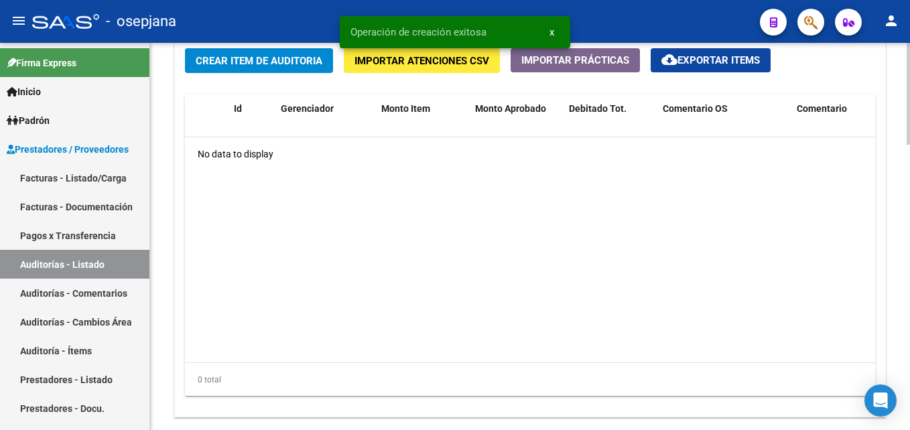
scroll to position [939, 0]
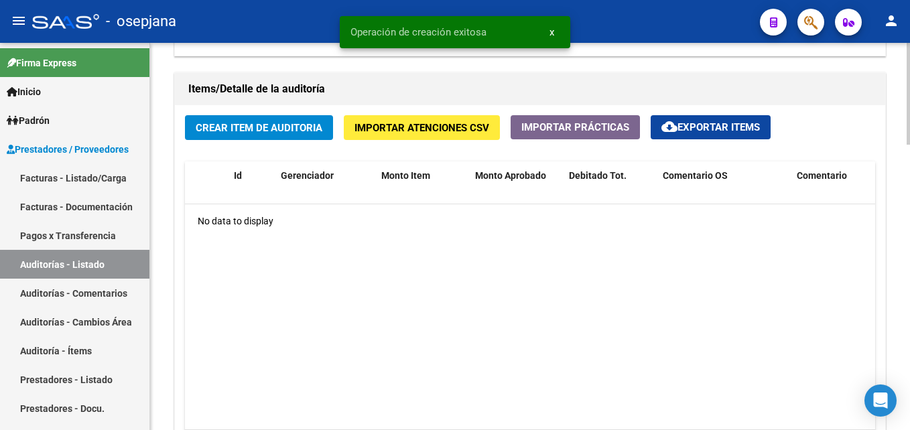
click at [285, 133] on span "Crear Item de Auditoria" at bounding box center [259, 128] width 127 height 12
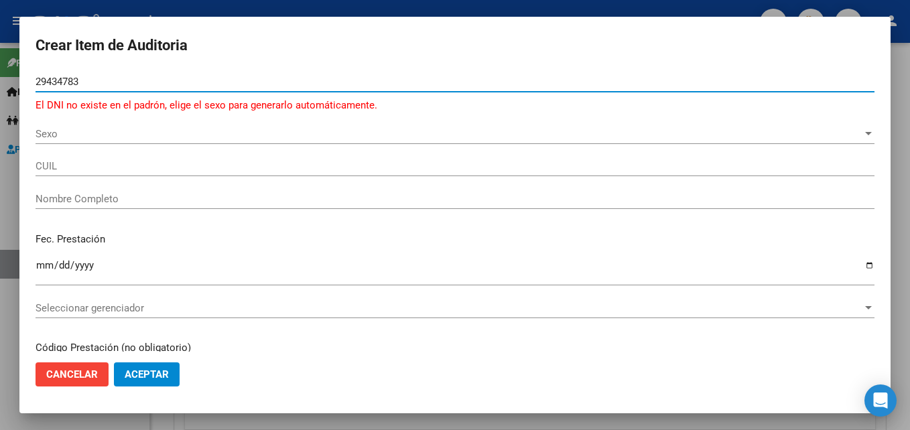
type input "29434783"
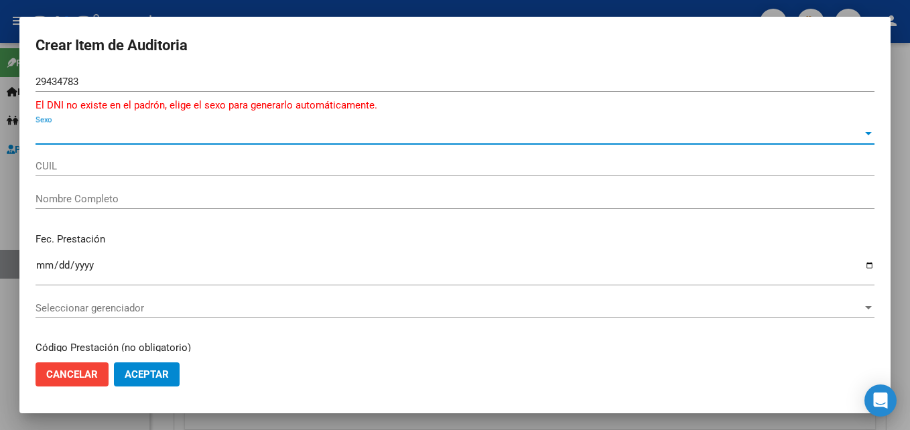
click at [251, 132] on span "Sexo" at bounding box center [449, 134] width 827 height 12
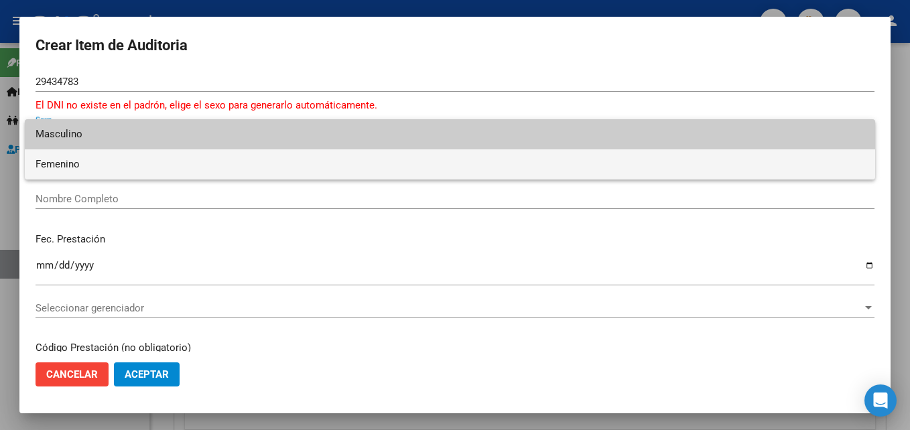
click at [133, 157] on span "Femenino" at bounding box center [450, 165] width 829 height 30
type input "27294347831"
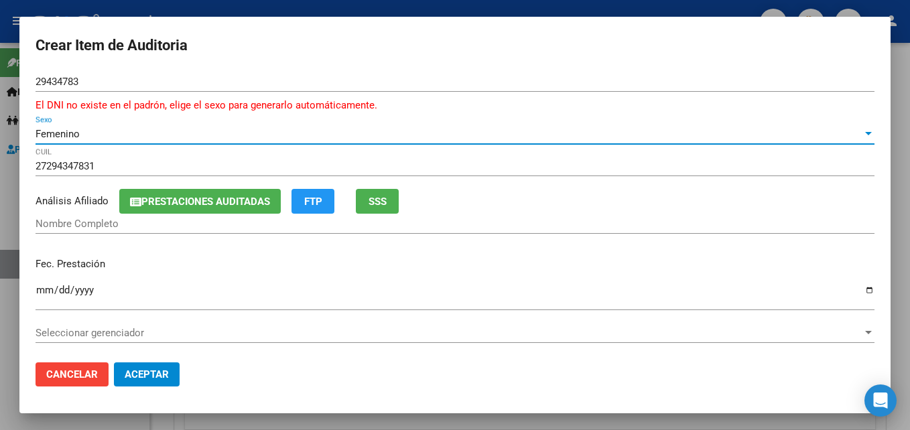
type input "[PERSON_NAME]"
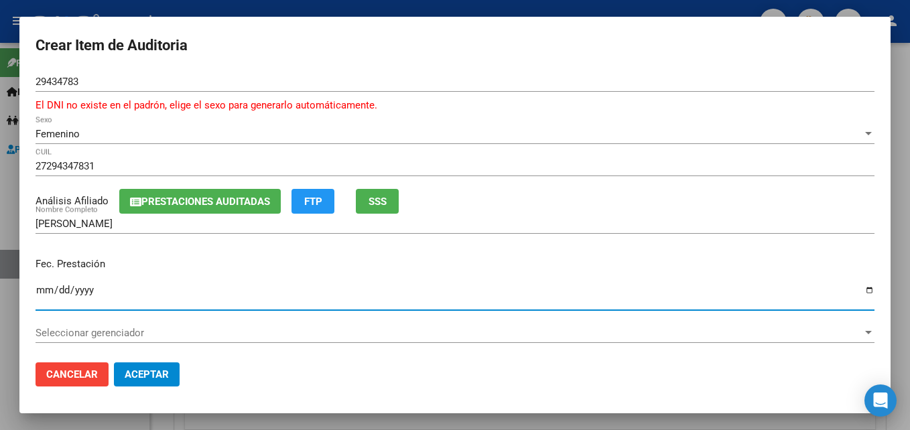
click at [40, 290] on input "Ingresar la fecha" at bounding box center [455, 295] width 839 height 21
type input "[DATE]"
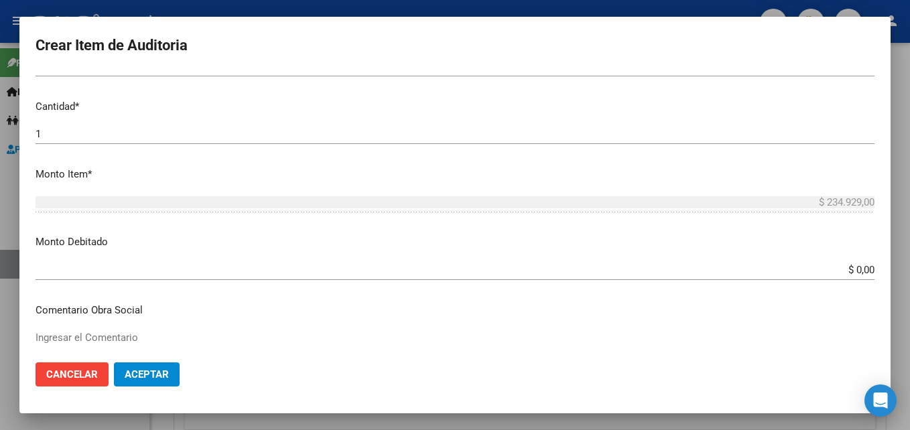
scroll to position [335, 0]
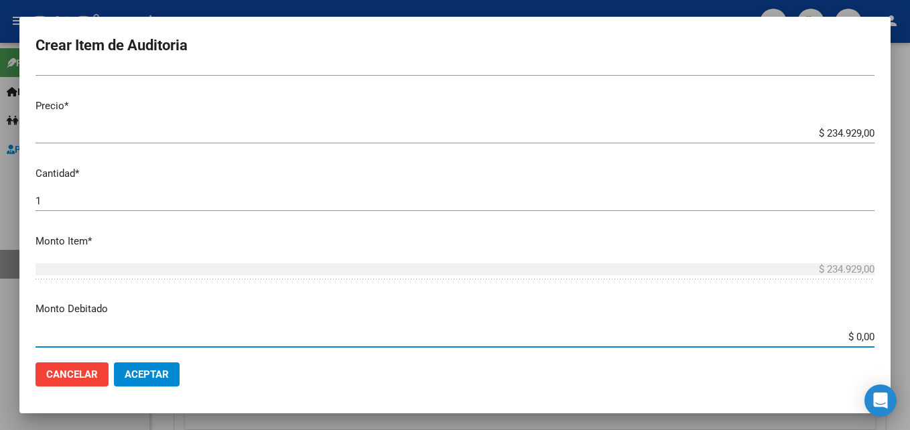
drag, startPoint x: 846, startPoint y: 334, endPoint x: 910, endPoint y: 328, distance: 64.0
click at [910, 329] on html "menu - osepjana person Firma Express Inicio Calendario SSS Instructivos Contact…" at bounding box center [455, 215] width 910 height 430
type input "$ 234.929,00"
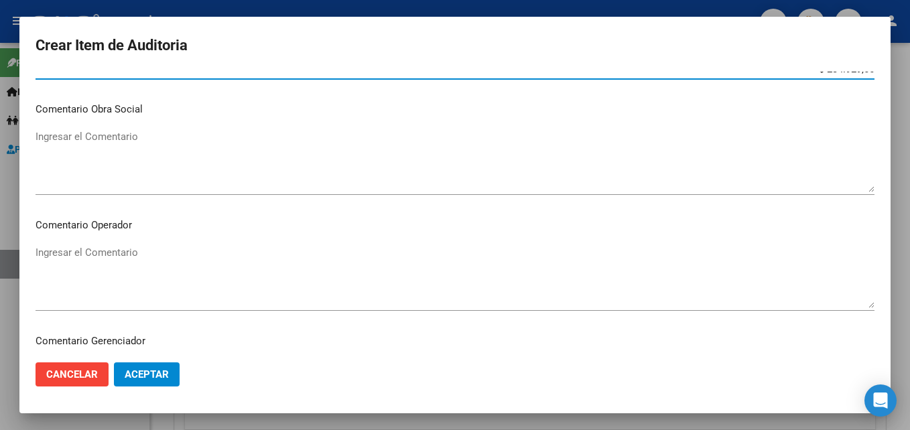
scroll to position [469, 0]
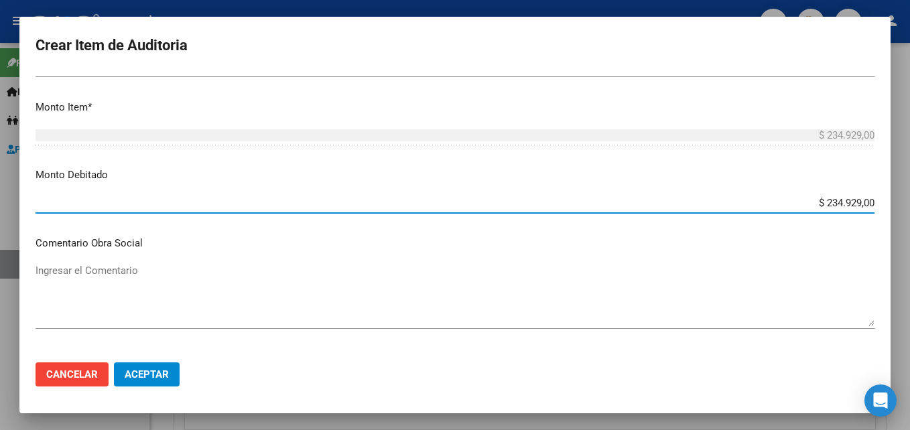
click at [109, 267] on textarea "Ingresar el Comentario" at bounding box center [455, 294] width 839 height 63
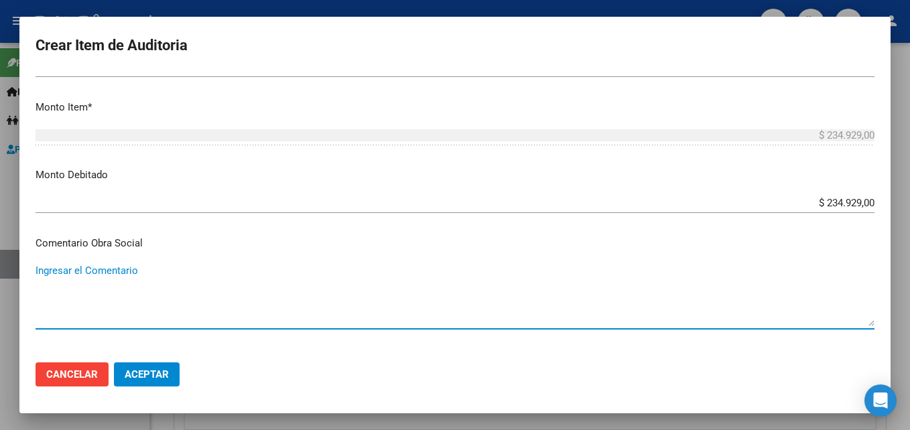
paste textarea "DEBITO TOTAL YA QUE NO HAY DETALLE NI DOCUEMNTACIÓN DE LAS PRESTACIONES REALIZA…"
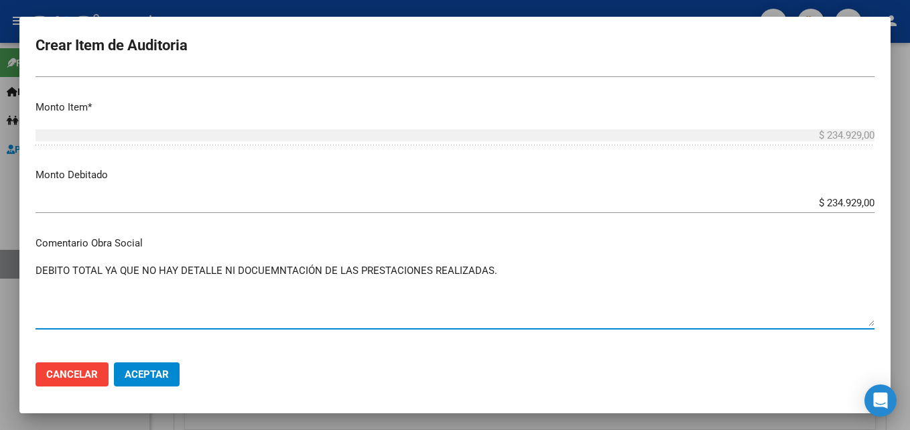
scroll to position [536, 0]
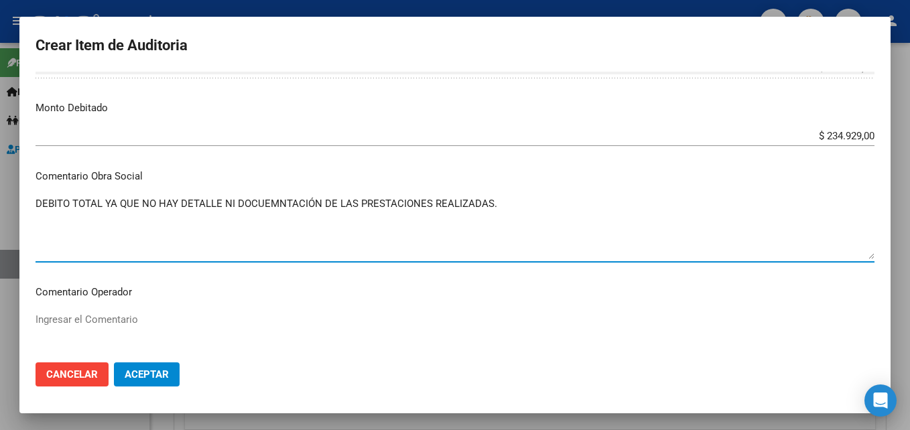
type textarea "DEBITO TOTAL YA QUE NO HAY DETALLE NI DOCUEMNTACIÓN DE LAS PRESTACIONES REALIZA…"
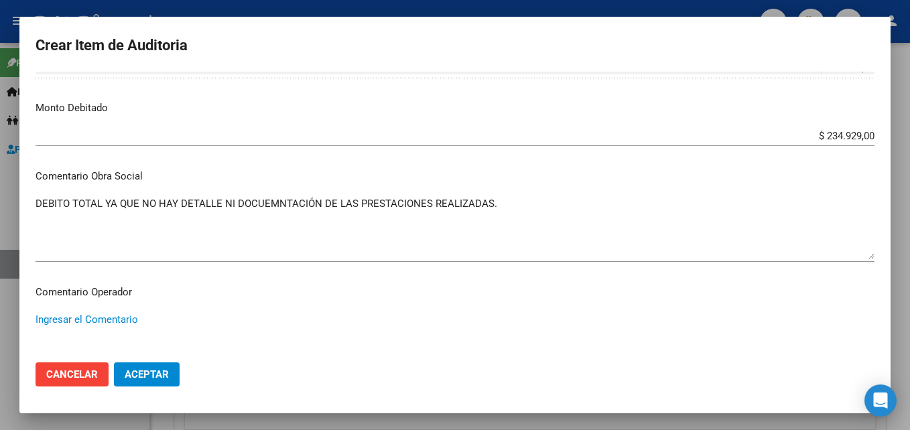
paste textarea "DEBITO TOTAL YA QUE NO HAY DETALLE NI DOCUEMNTACIÓN DE LAS PRESTACIONES REALIZA…"
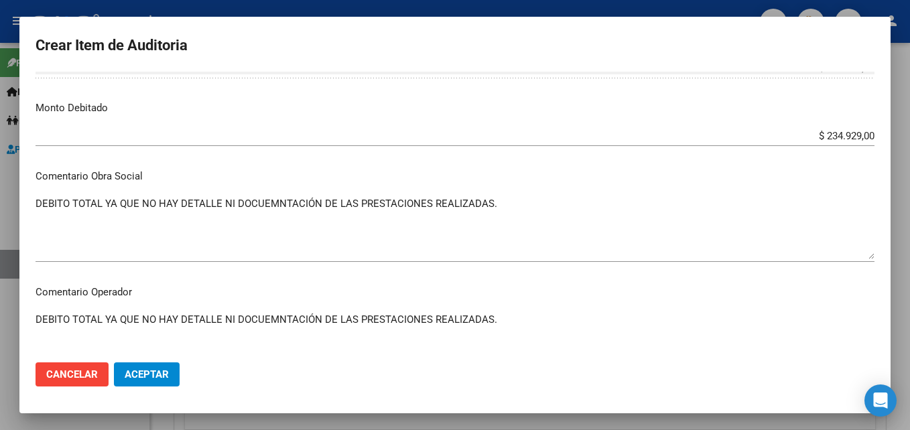
type textarea "DEBITO TOTAL YA QUE NO HAY DETALLE NI DOCUEMNTACIÓN DE LAS PRESTACIONES REALIZA…"
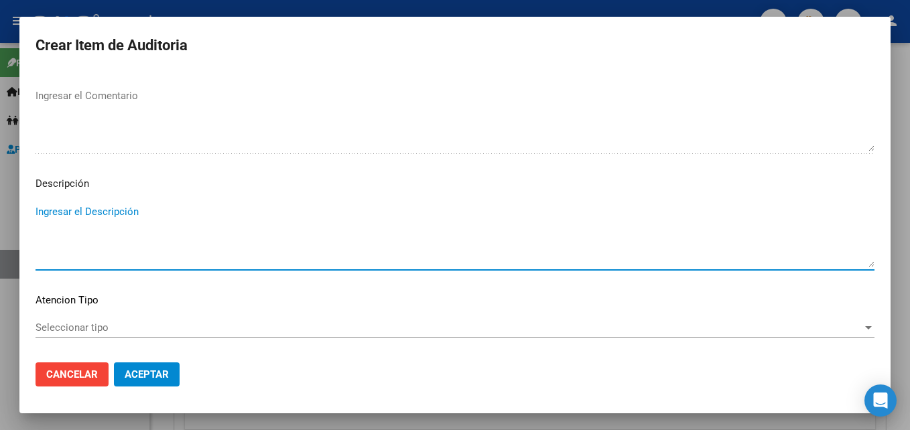
paste textarea "DEBITO TOTAL YA QUE NO HAY DETALLE NI DOCUEMNTACIÓN DE LAS PRESTACIONES REALIZA…"
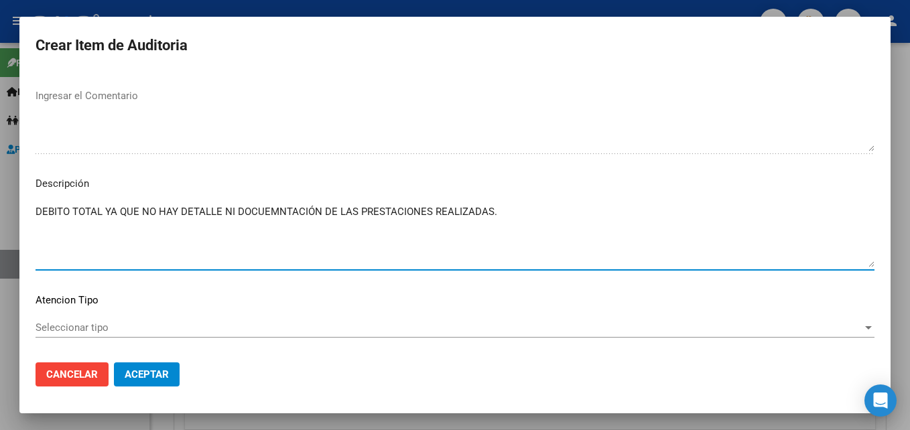
scroll to position [943, 0]
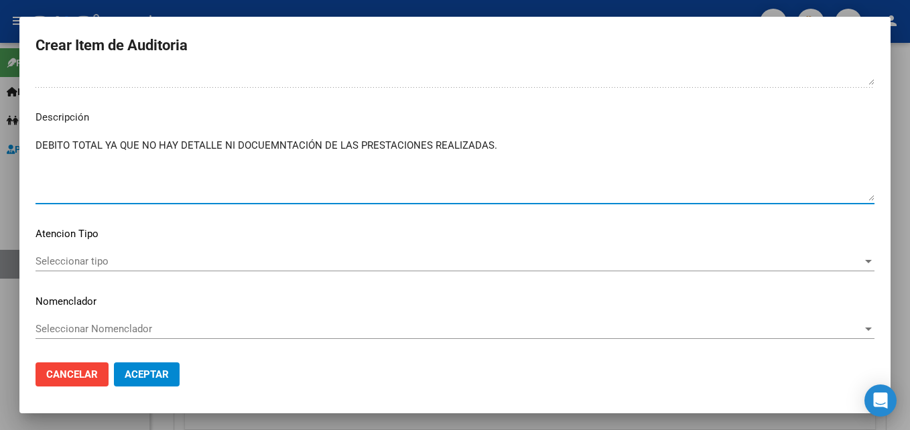
type textarea "DEBITO TOTAL YA QUE NO HAY DETALLE NI DOCUEMNTACIÓN DE LAS PRESTACIONES REALIZA…"
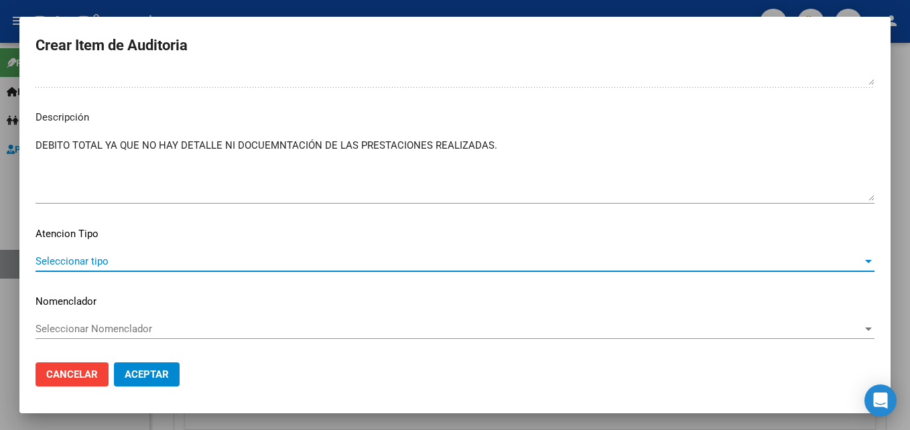
click at [68, 265] on span "Seleccionar tipo" at bounding box center [449, 261] width 827 height 12
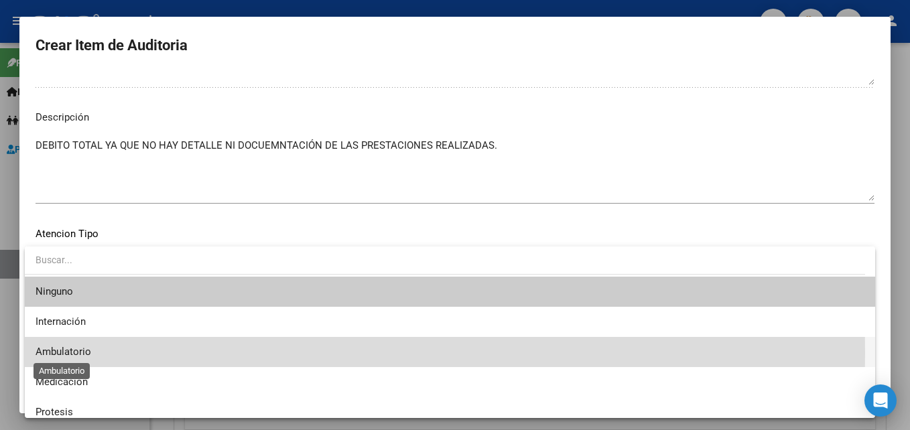
click at [85, 353] on span "Ambulatorio" at bounding box center [64, 352] width 56 height 12
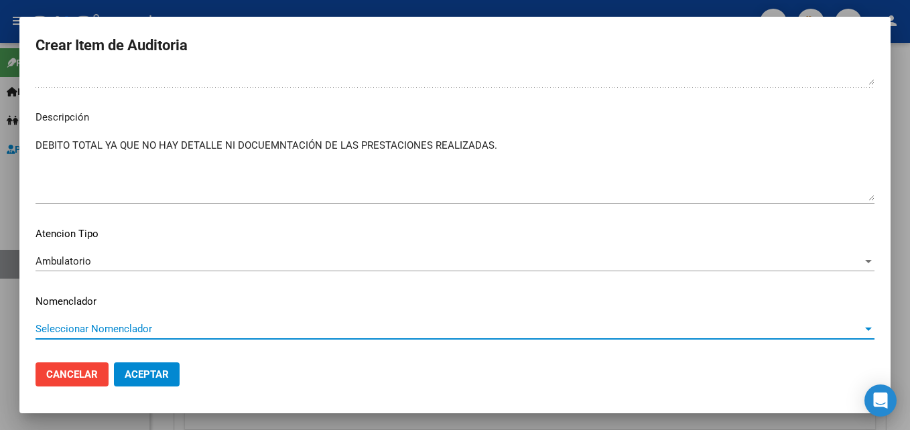
click at [143, 332] on span "Seleccionar Nomenclador" at bounding box center [449, 329] width 827 height 12
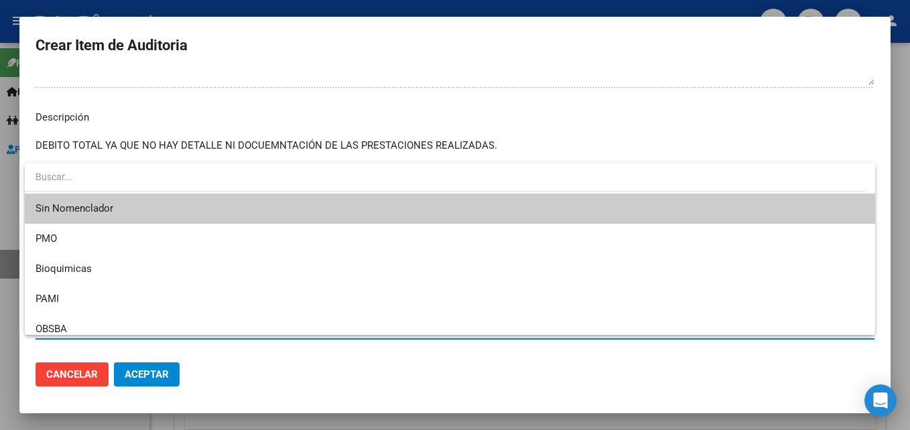
click at [129, 215] on span "Sin Nomenclador" at bounding box center [450, 209] width 829 height 30
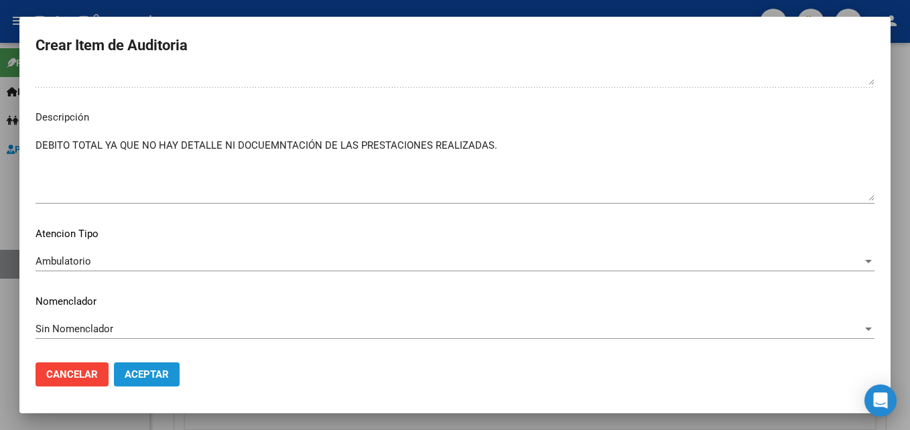
click at [168, 376] on span "Aceptar" at bounding box center [147, 375] width 44 height 12
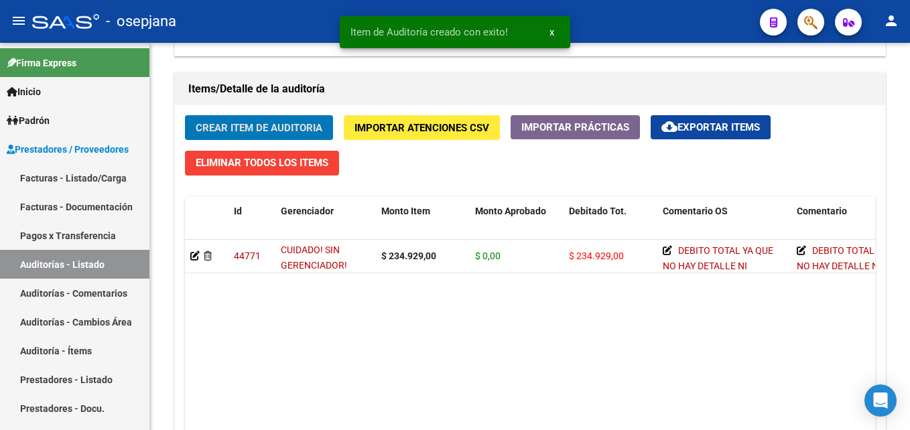
scroll to position [939, 0]
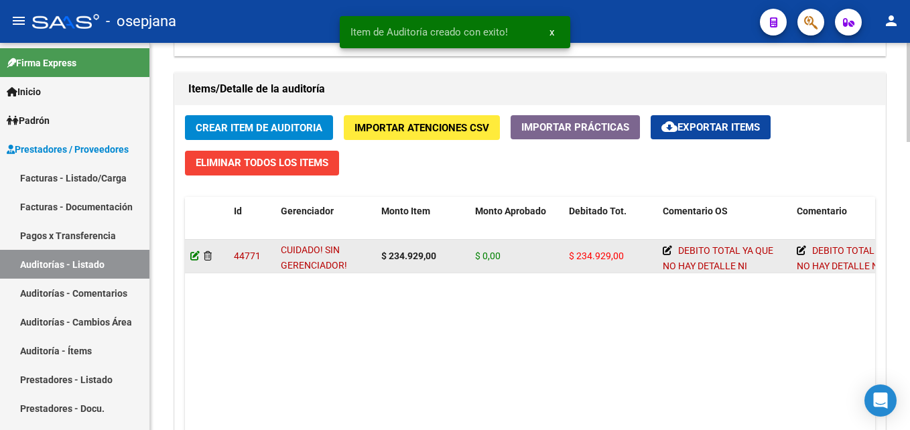
click at [193, 252] on icon at bounding box center [194, 255] width 9 height 9
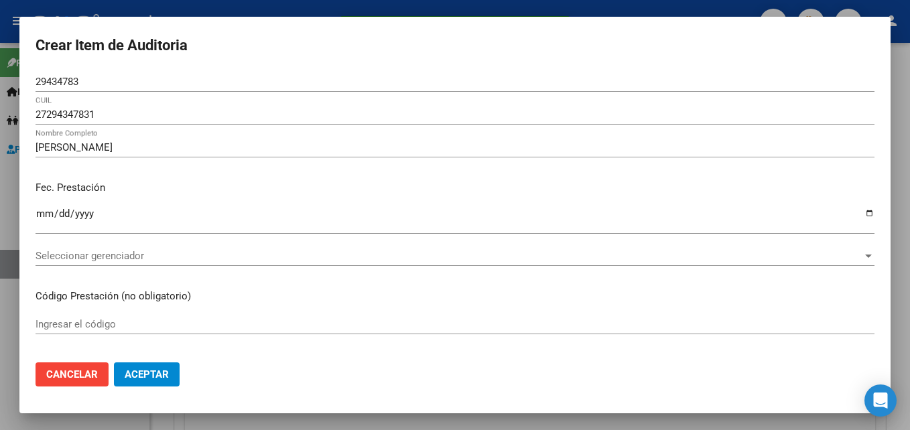
click at [141, 247] on div "Seleccionar gerenciador Seleccionar gerenciador" at bounding box center [455, 256] width 839 height 20
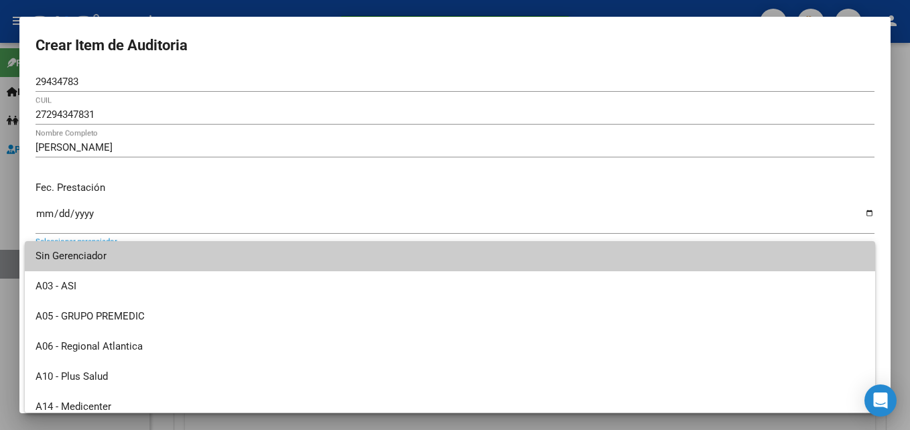
scroll to position [201, 0]
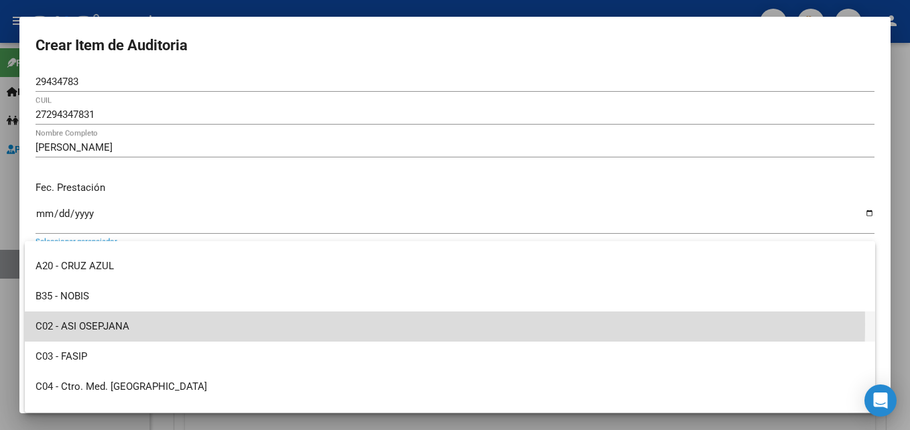
click at [132, 324] on span "C02 - ASI OSEPJANA" at bounding box center [450, 327] width 829 height 30
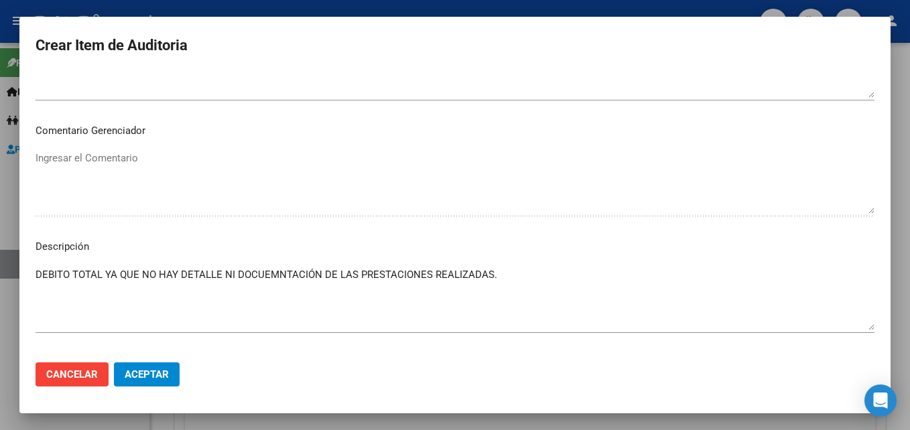
scroll to position [867, 0]
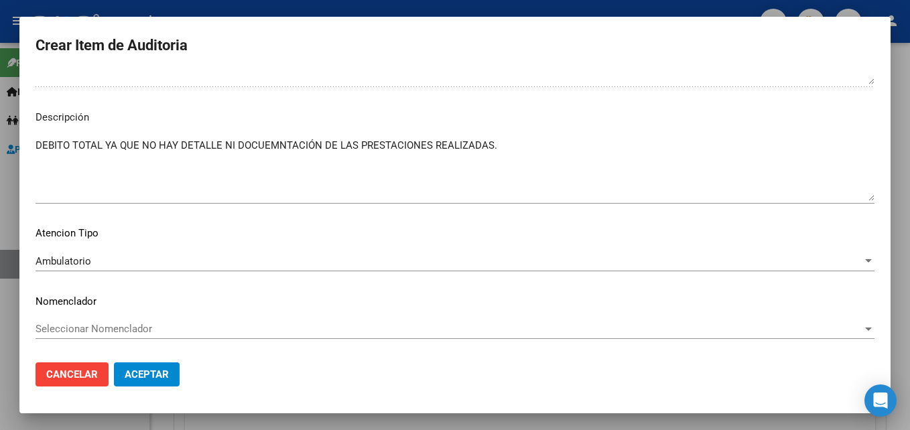
click at [94, 329] on span "Seleccionar Nomenclador" at bounding box center [449, 329] width 827 height 12
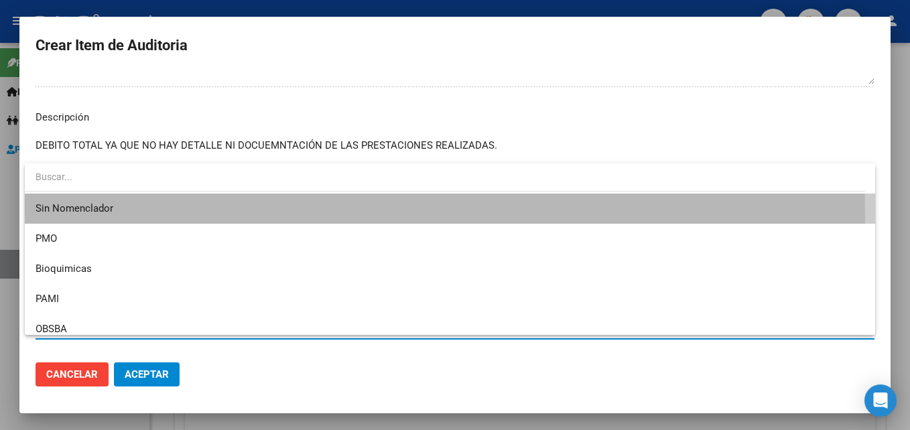
click at [88, 216] on span "Sin Nomenclador" at bounding box center [450, 209] width 829 height 30
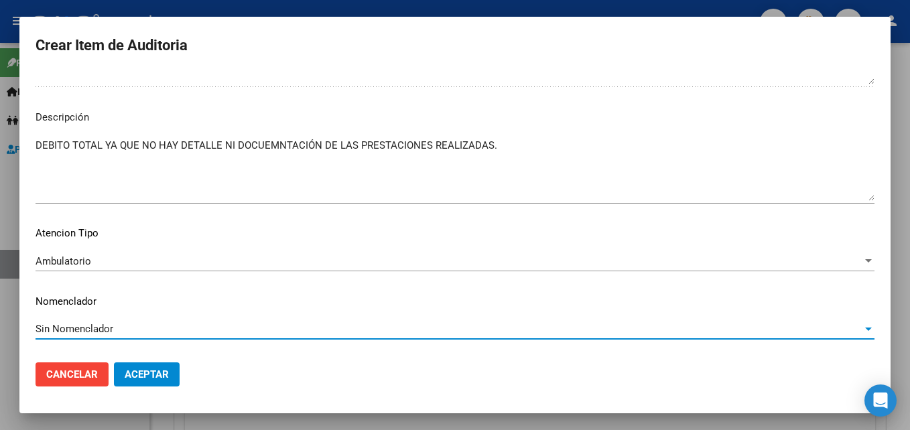
click at [156, 371] on span "Aceptar" at bounding box center [147, 375] width 44 height 12
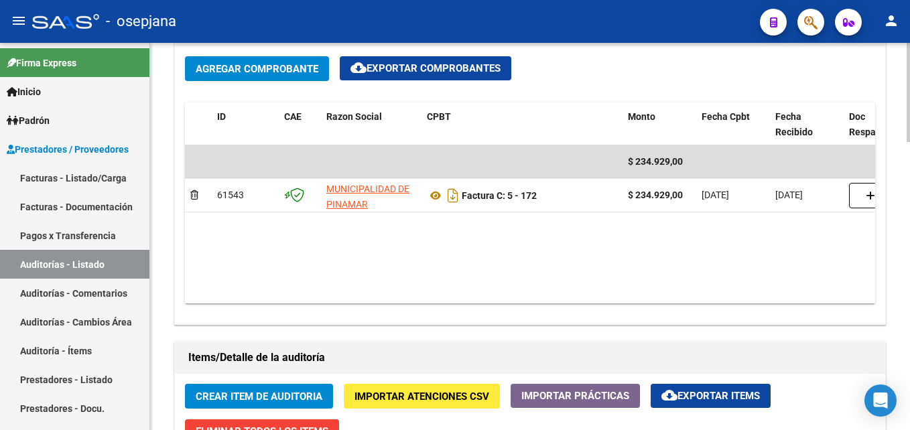
scroll to position [1006, 0]
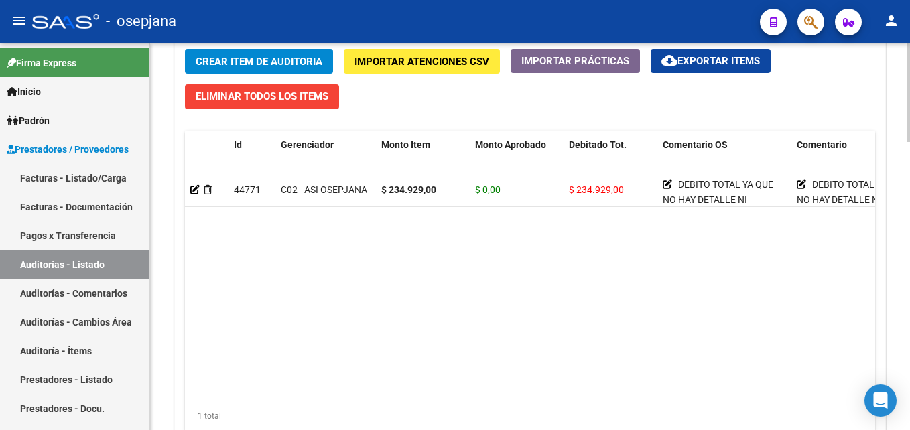
drag, startPoint x: 793, startPoint y: 341, endPoint x: 721, endPoint y: 361, distance: 74.3
click at [793, 341] on datatable-body "44771 C02 - ASI OSEPJANA $ 234.929,00 $ 0,00 $ 234.929,00 DEBITO TOTAL YA QUE N…" at bounding box center [530, 286] width 691 height 225
drag, startPoint x: 110, startPoint y: 258, endPoint x: 117, endPoint y: 249, distance: 11.0
click at [110, 258] on link "Auditorías - Listado" at bounding box center [75, 264] width 150 height 29
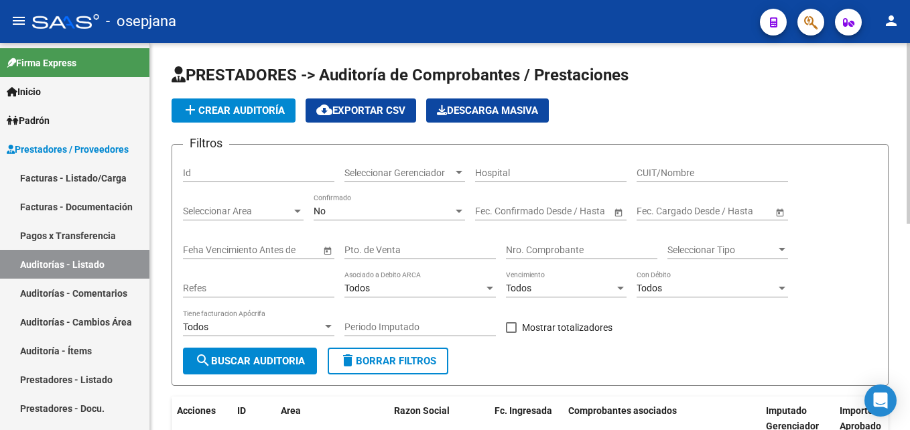
click at [400, 255] on input "Pto. de Venta" at bounding box center [421, 250] width 152 height 11
type input "174"
click at [626, 249] on input "Nro. Comprobante" at bounding box center [582, 250] width 152 height 11
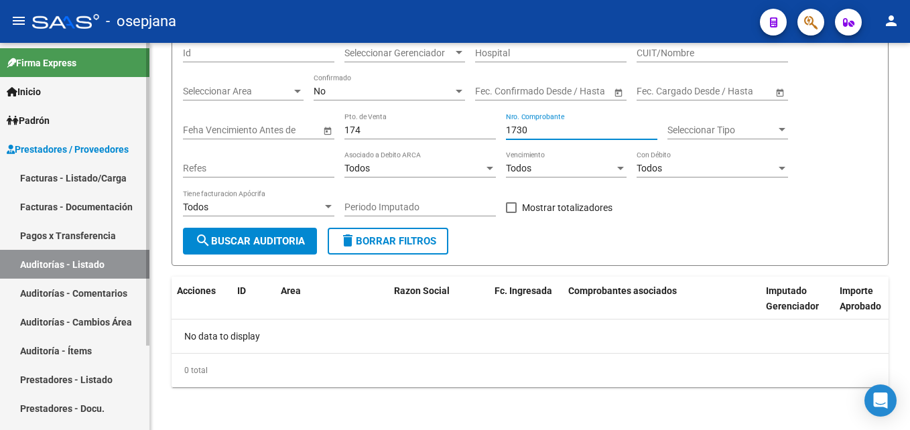
type input "1730"
click at [87, 173] on link "Facturas - Listado/Carga" at bounding box center [75, 178] width 150 height 29
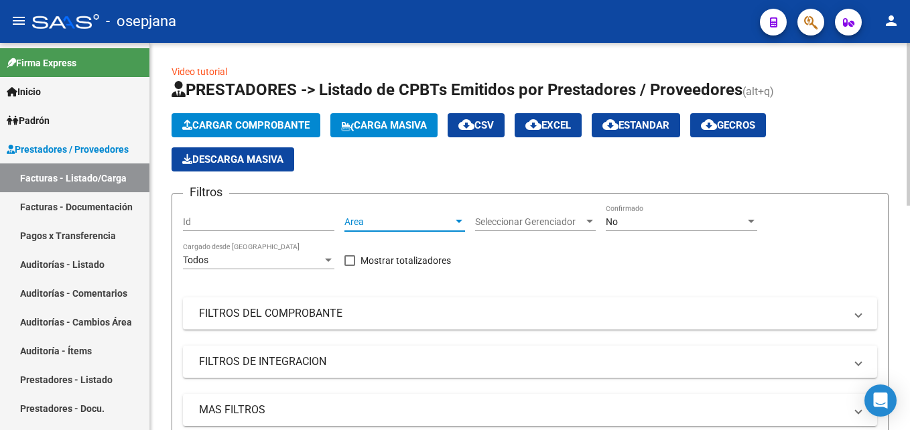
click at [389, 223] on span "Area" at bounding box center [399, 222] width 109 height 11
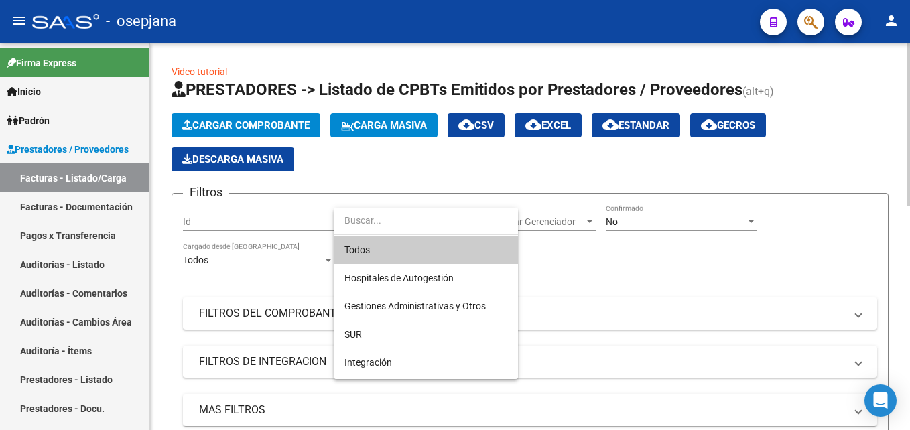
drag, startPoint x: 389, startPoint y: 223, endPoint x: 451, endPoint y: 233, distance: 62.6
click at [392, 241] on span "Todos" at bounding box center [426, 250] width 163 height 28
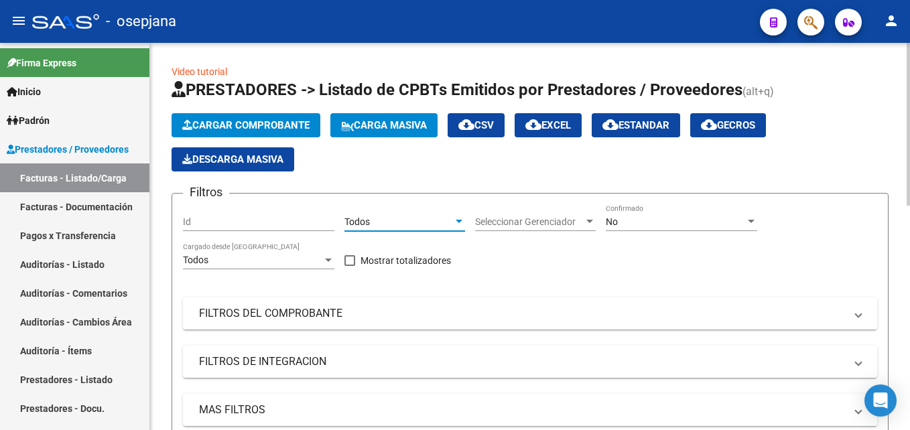
click at [508, 225] on span "Seleccionar Gerenciador" at bounding box center [529, 222] width 109 height 11
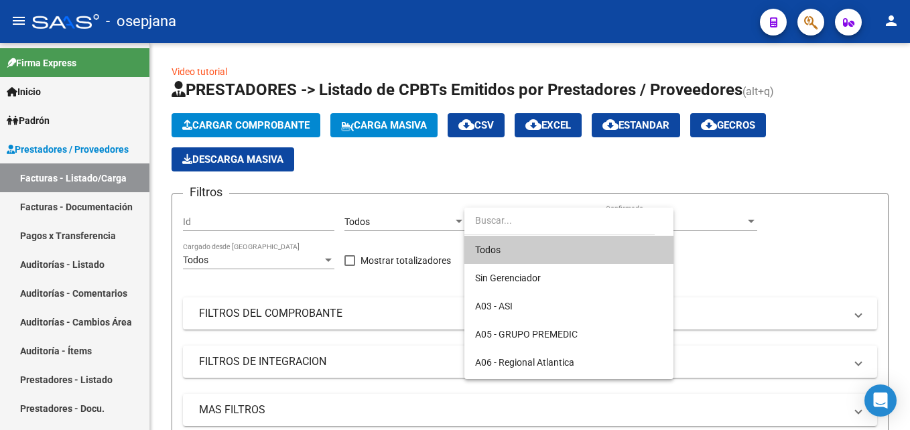
click at [510, 243] on span "Todos" at bounding box center [569, 250] width 188 height 28
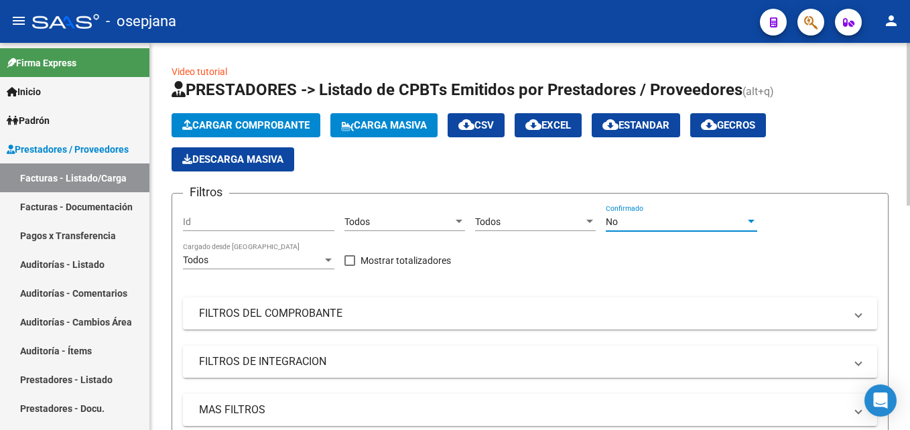
click at [643, 221] on div "No" at bounding box center [675, 222] width 139 height 11
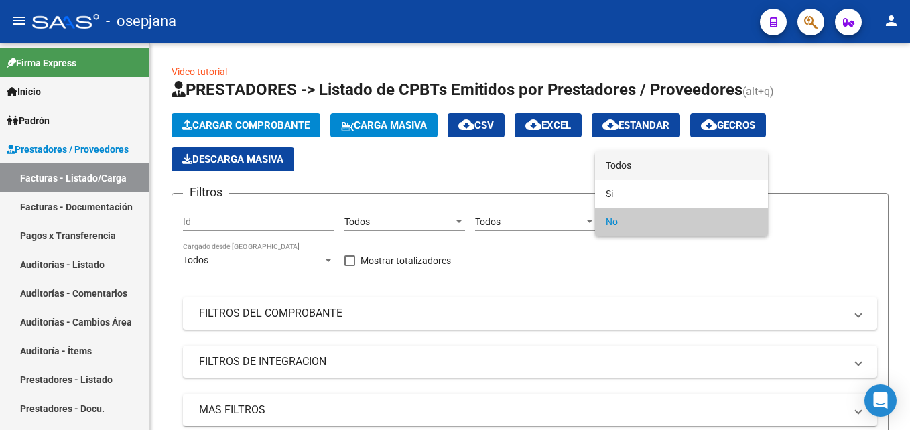
click at [636, 168] on span "Todos" at bounding box center [682, 166] width 152 height 28
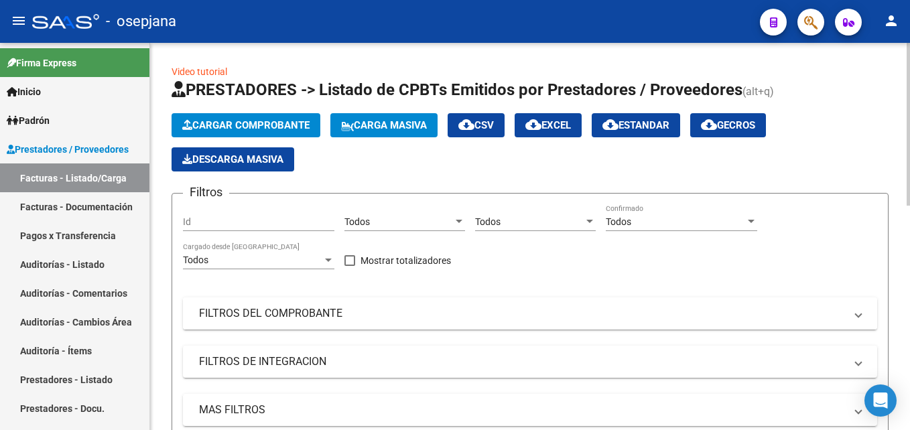
click at [357, 323] on mat-expansion-panel-header "FILTROS DEL COMPROBANTE" at bounding box center [530, 314] width 695 height 32
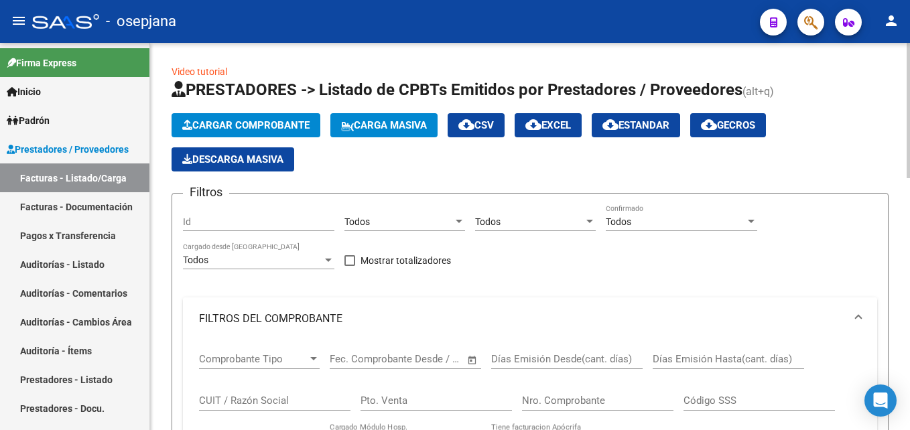
scroll to position [134, 0]
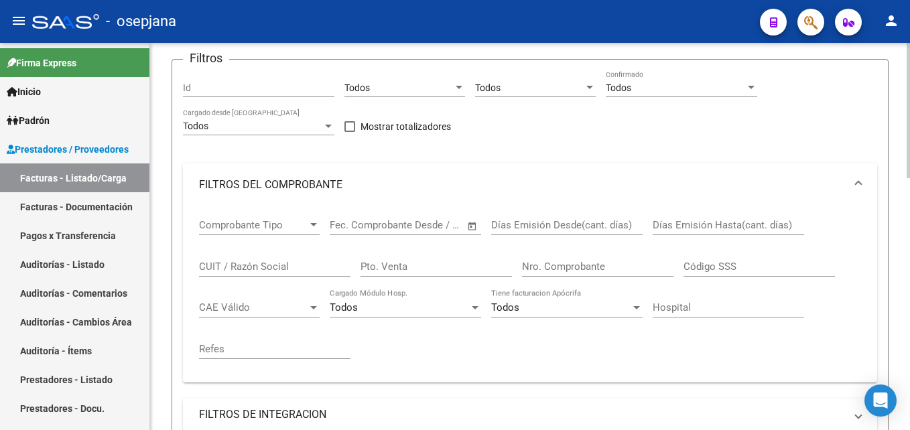
click at [400, 267] on input "Pto. Venta" at bounding box center [437, 267] width 152 height 12
type input "174"
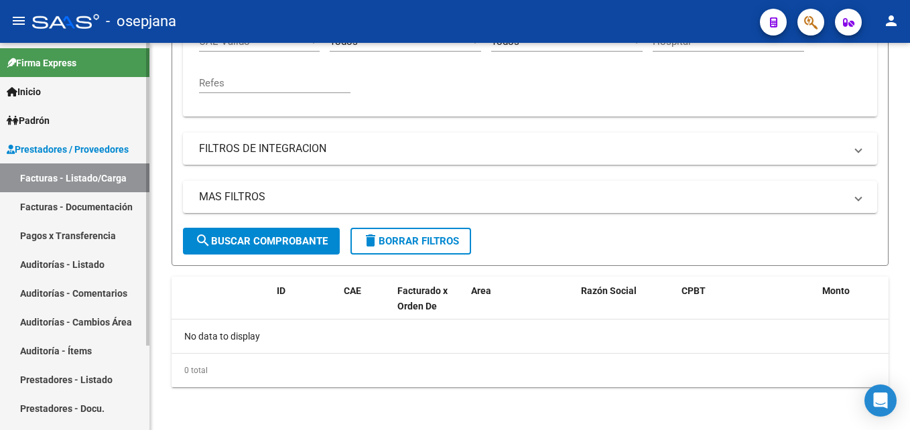
type input "1730"
